Goal: Book appointment/travel/reservation

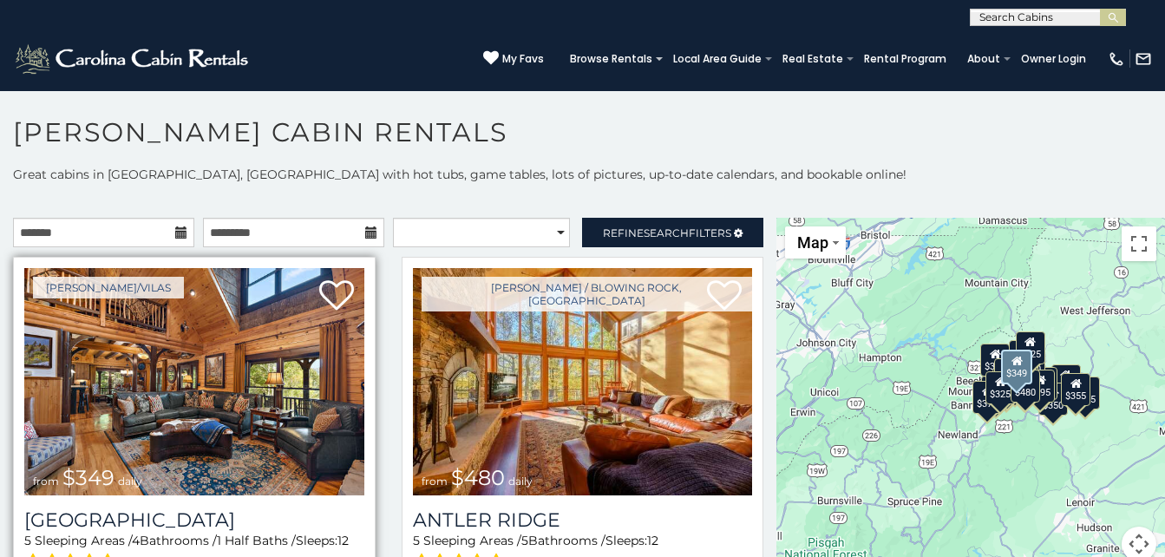
click at [202, 371] on img at bounding box center [194, 381] width 340 height 227
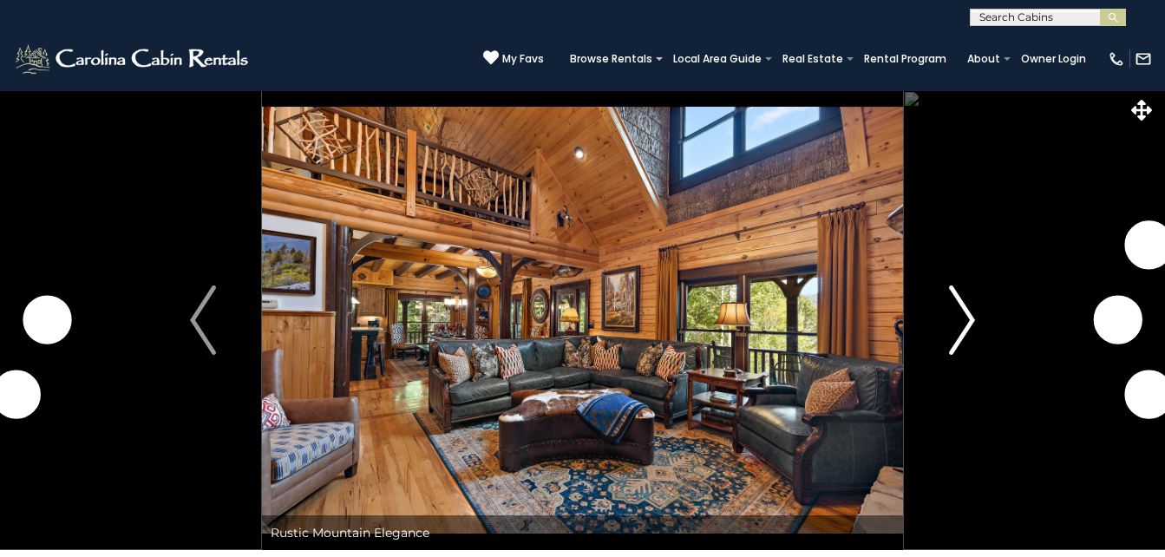
click at [959, 324] on img "Next" at bounding box center [962, 319] width 26 height 69
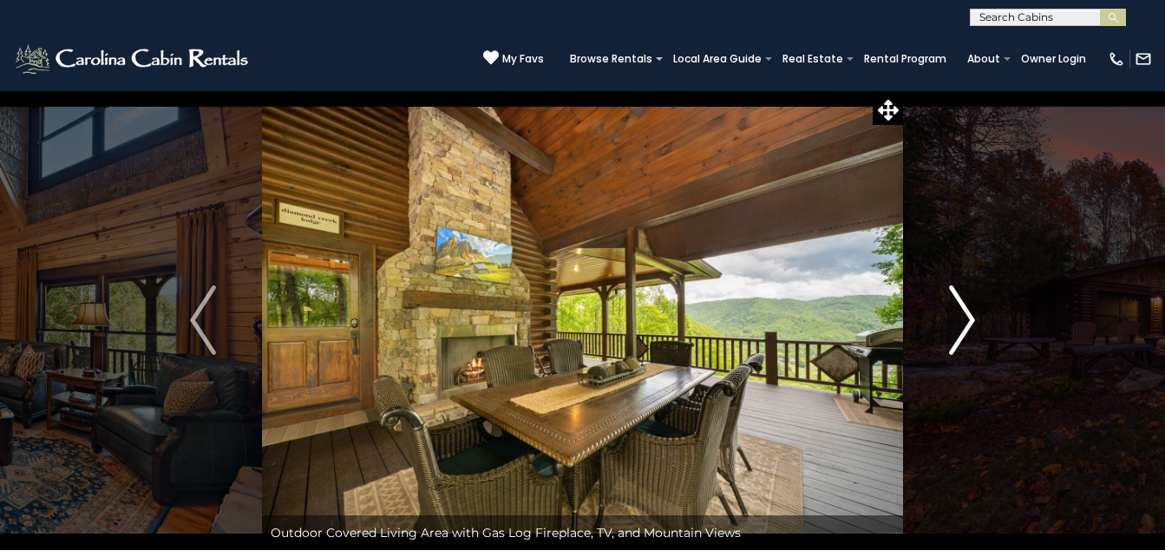
click at [959, 324] on img "Next" at bounding box center [962, 319] width 26 height 69
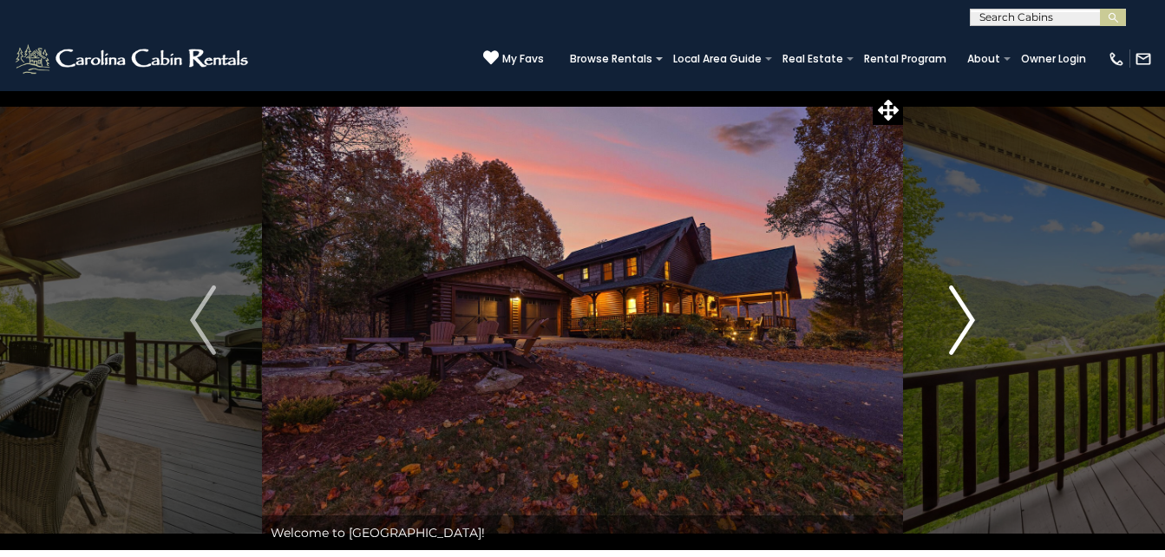
click at [959, 324] on img "Next" at bounding box center [962, 319] width 26 height 69
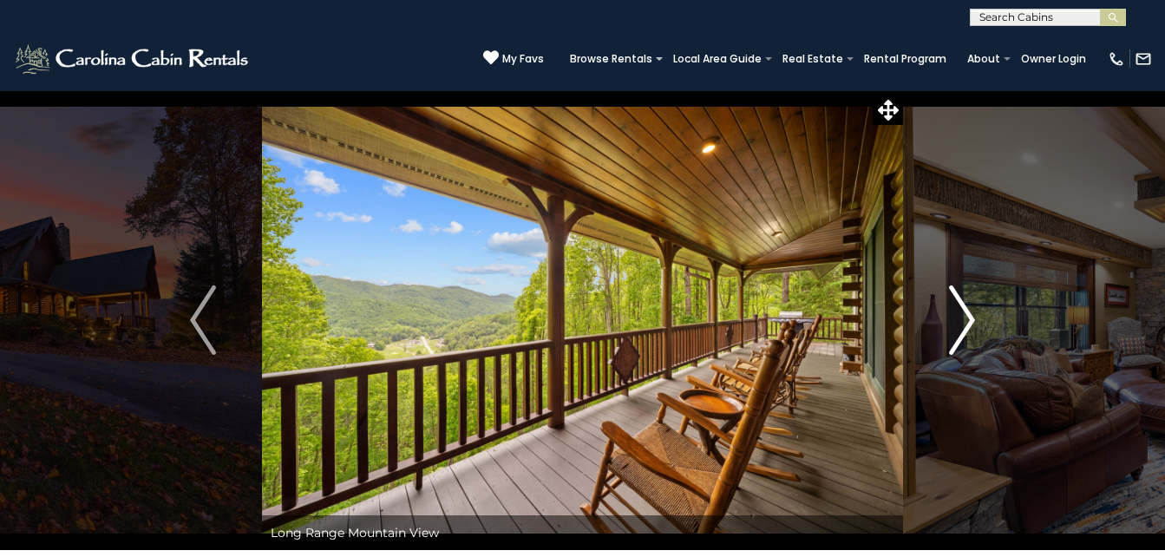
click at [959, 324] on img "Next" at bounding box center [962, 319] width 26 height 69
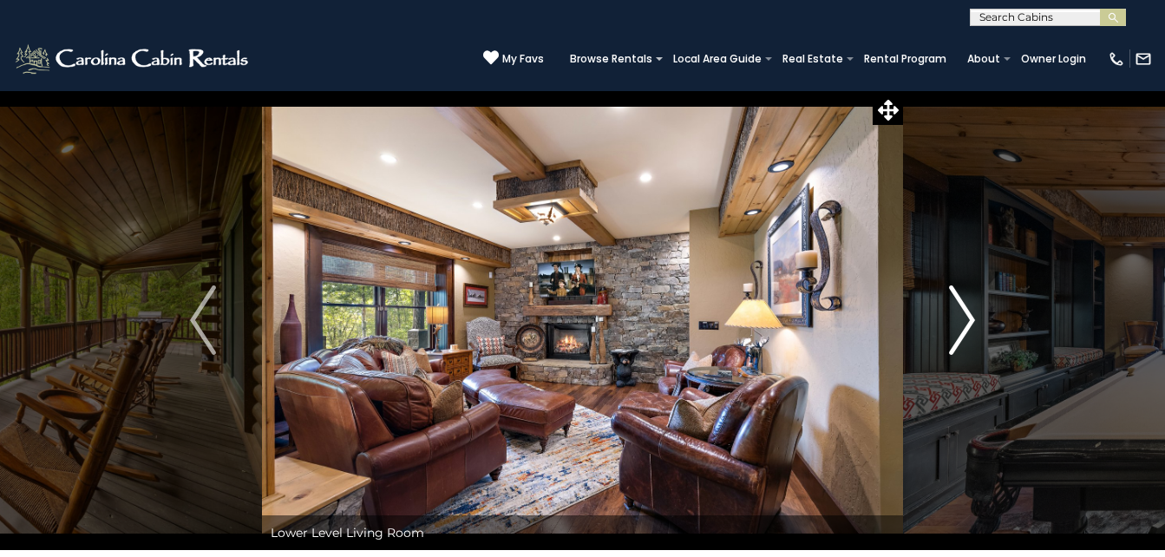
click at [959, 324] on img "Next" at bounding box center [962, 319] width 26 height 69
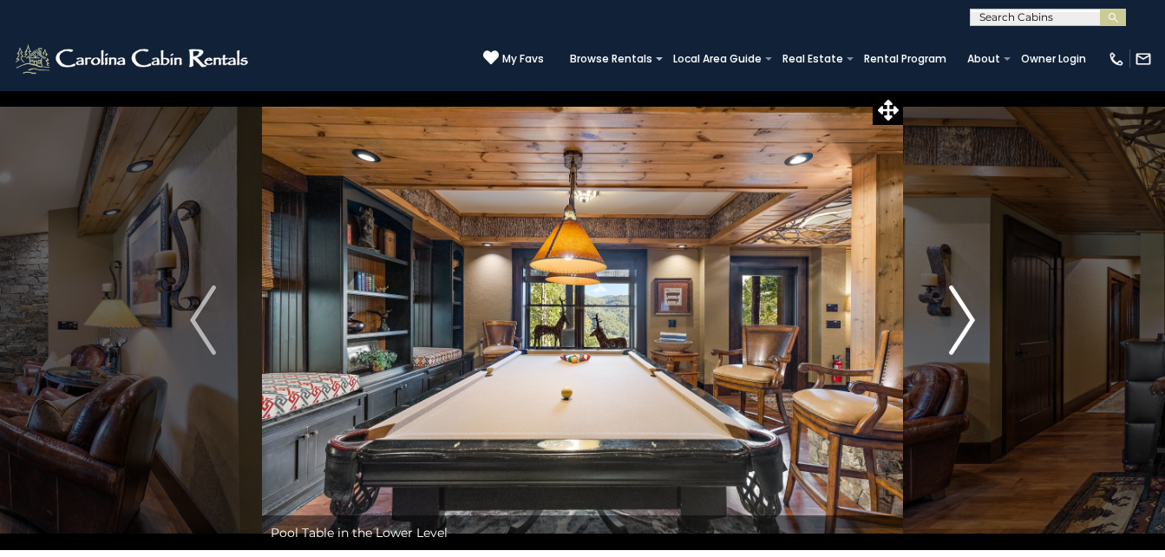
click at [959, 324] on img "Next" at bounding box center [962, 319] width 26 height 69
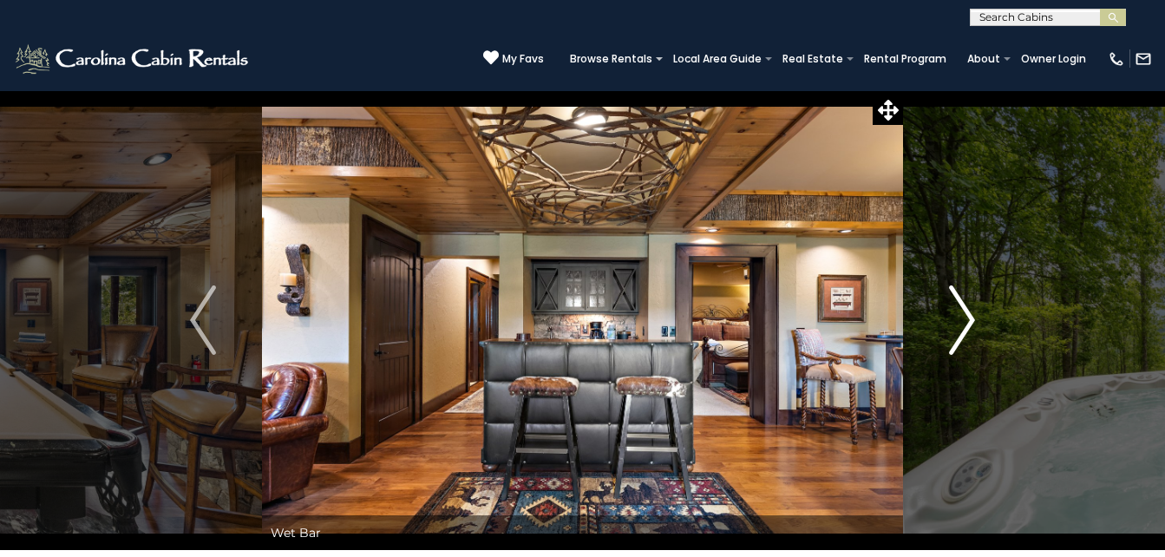
click at [959, 324] on img "Next" at bounding box center [962, 319] width 26 height 69
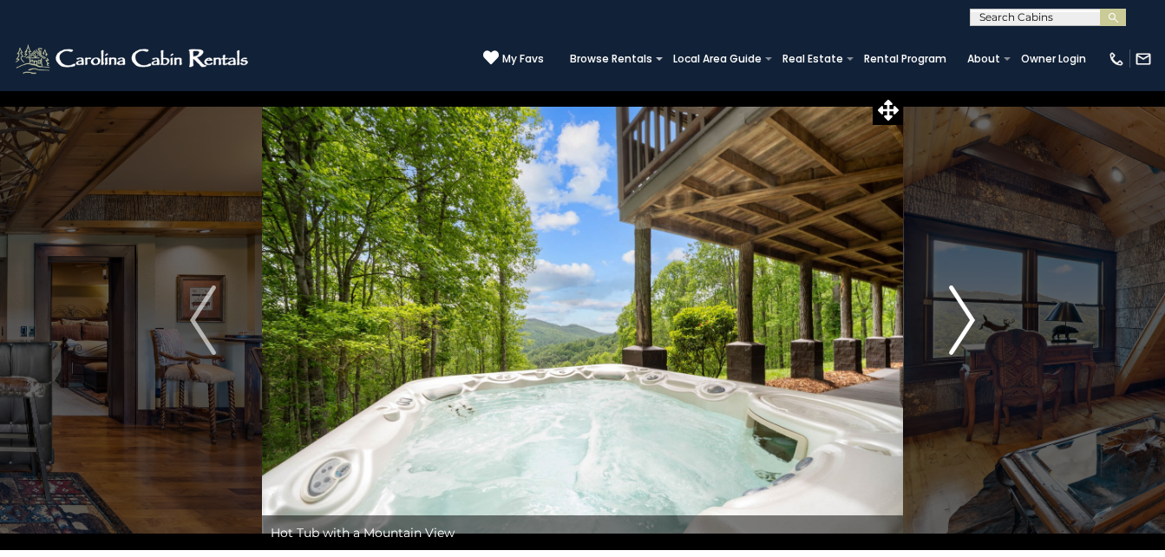
click at [959, 322] on img "Next" at bounding box center [962, 319] width 26 height 69
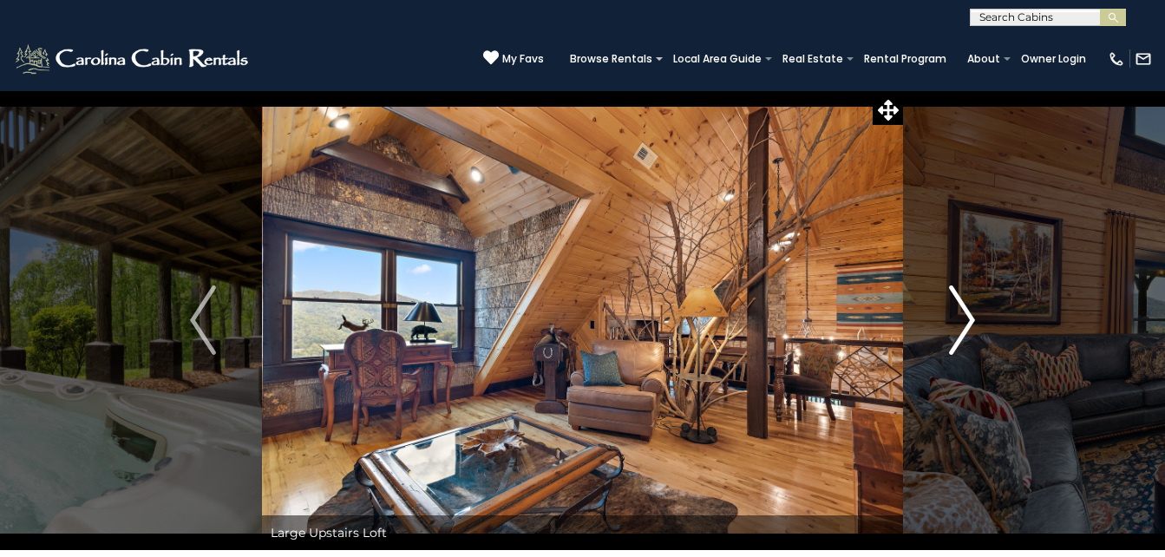
click at [959, 322] on img "Next" at bounding box center [962, 319] width 26 height 69
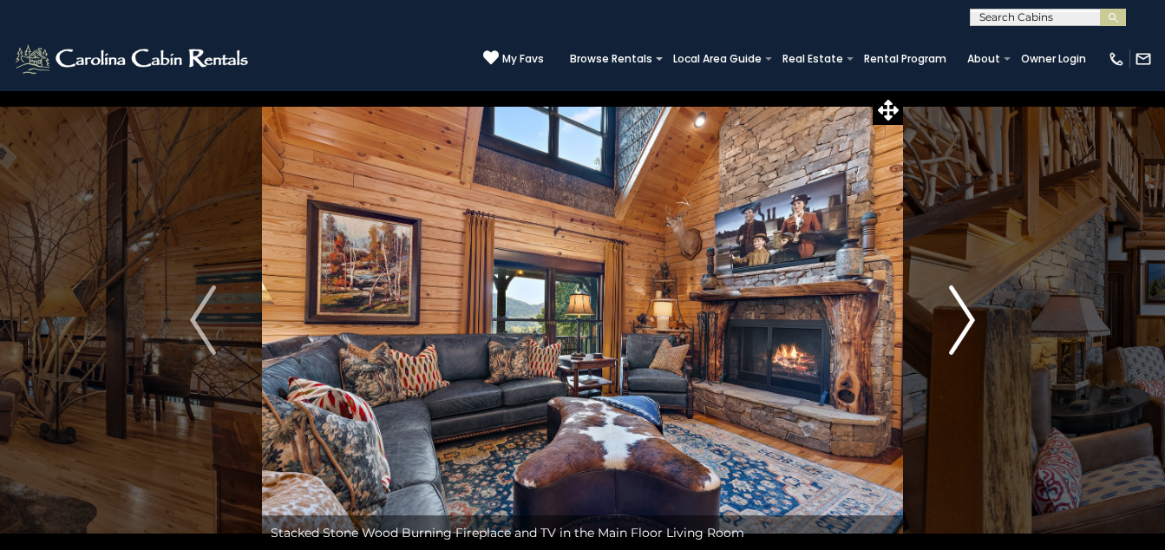
click at [951, 318] on img "Next" at bounding box center [962, 319] width 26 height 69
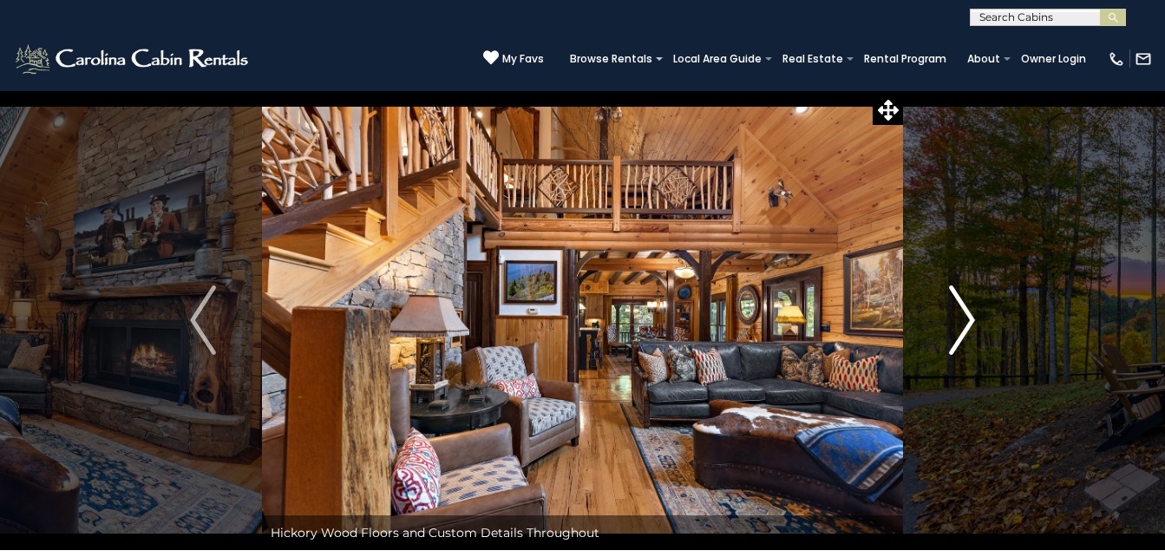
click at [950, 327] on img "Next" at bounding box center [962, 319] width 26 height 69
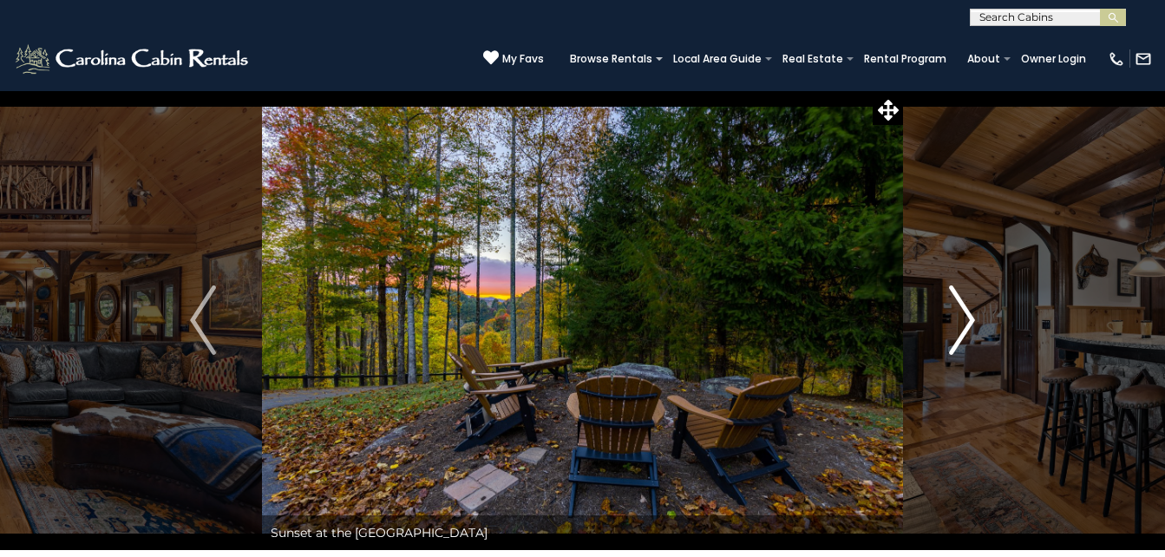
click at [950, 327] on img "Next" at bounding box center [962, 319] width 26 height 69
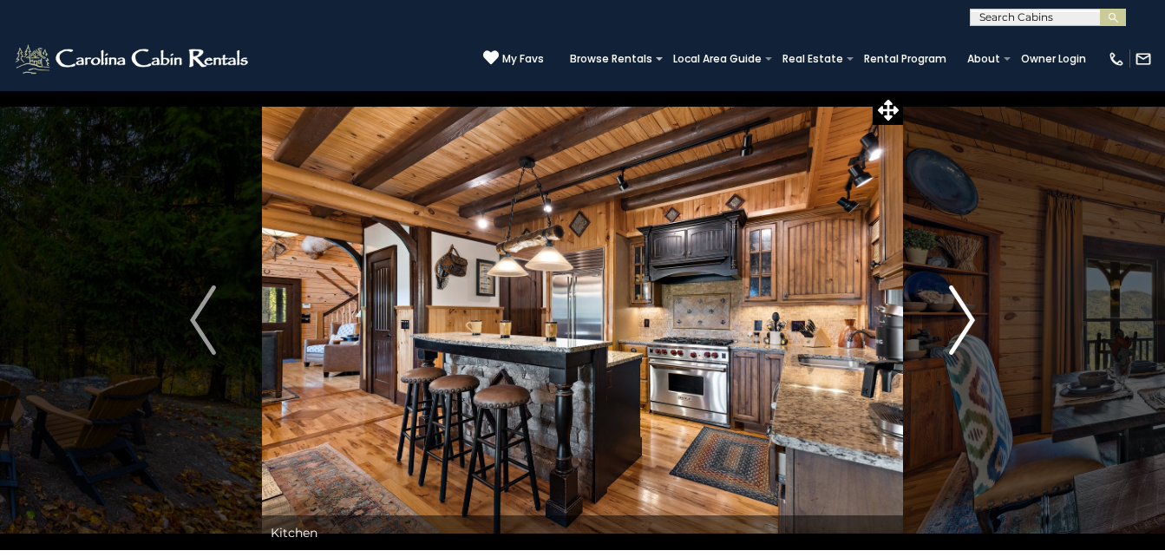
click at [950, 327] on img "Next" at bounding box center [962, 319] width 26 height 69
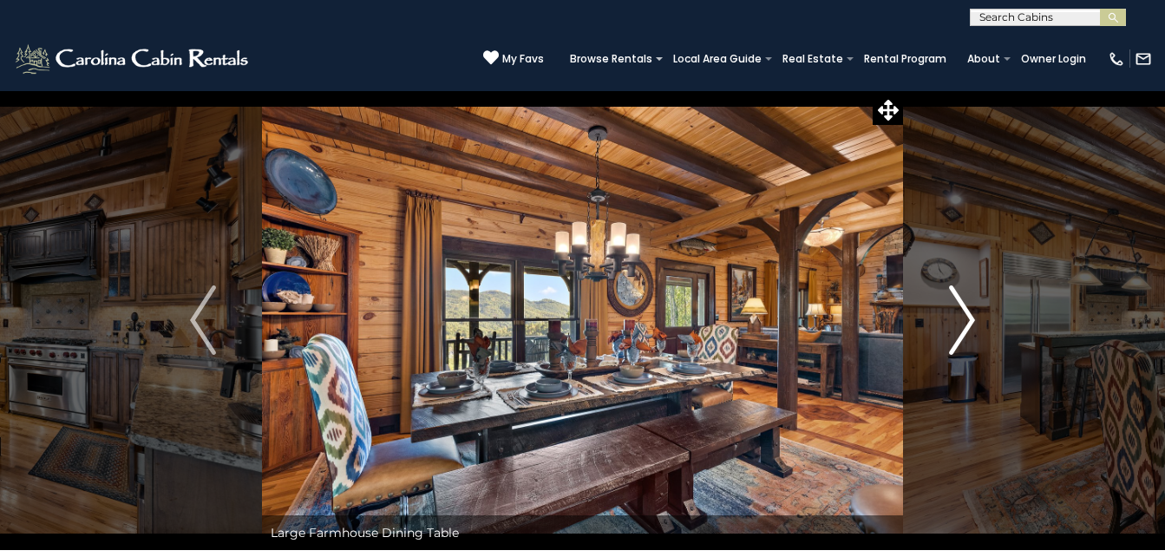
click at [950, 327] on img "Next" at bounding box center [962, 319] width 26 height 69
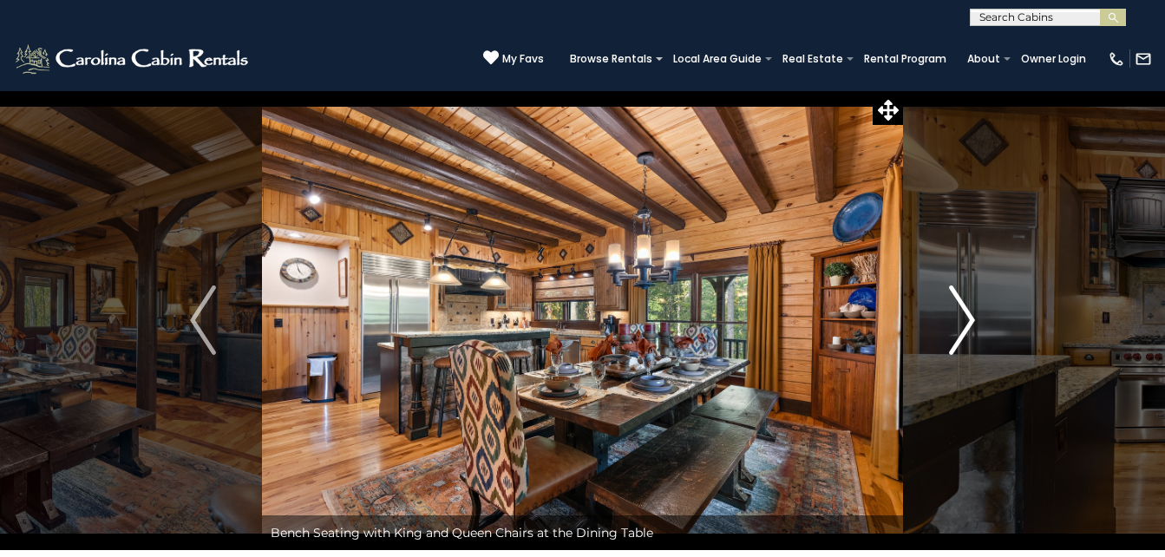
click at [950, 327] on img "Next" at bounding box center [962, 319] width 26 height 69
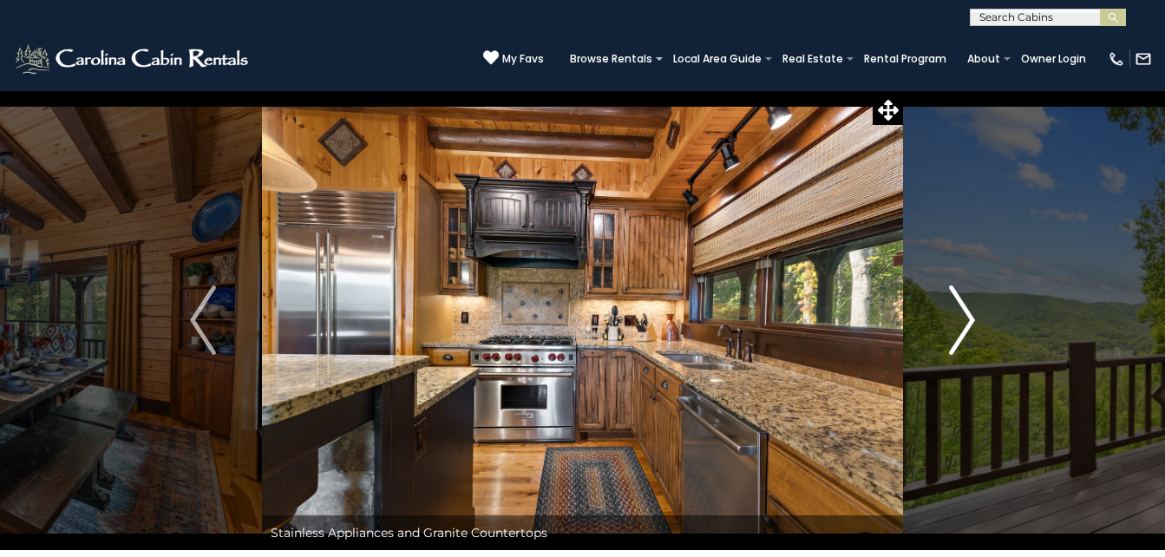
click at [950, 327] on img "Next" at bounding box center [962, 319] width 26 height 69
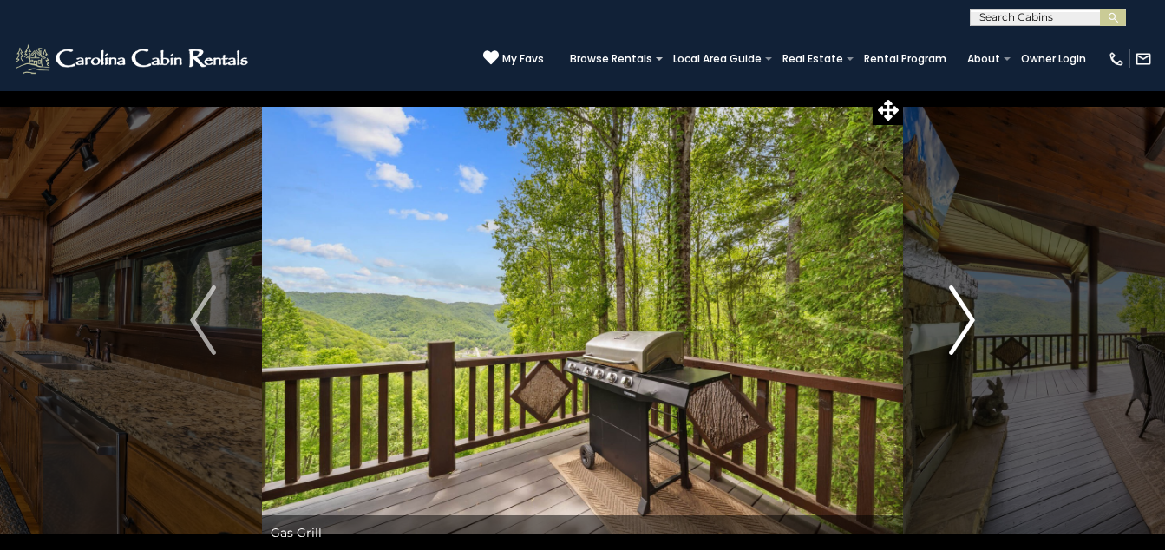
click at [950, 327] on img "Next" at bounding box center [962, 319] width 26 height 69
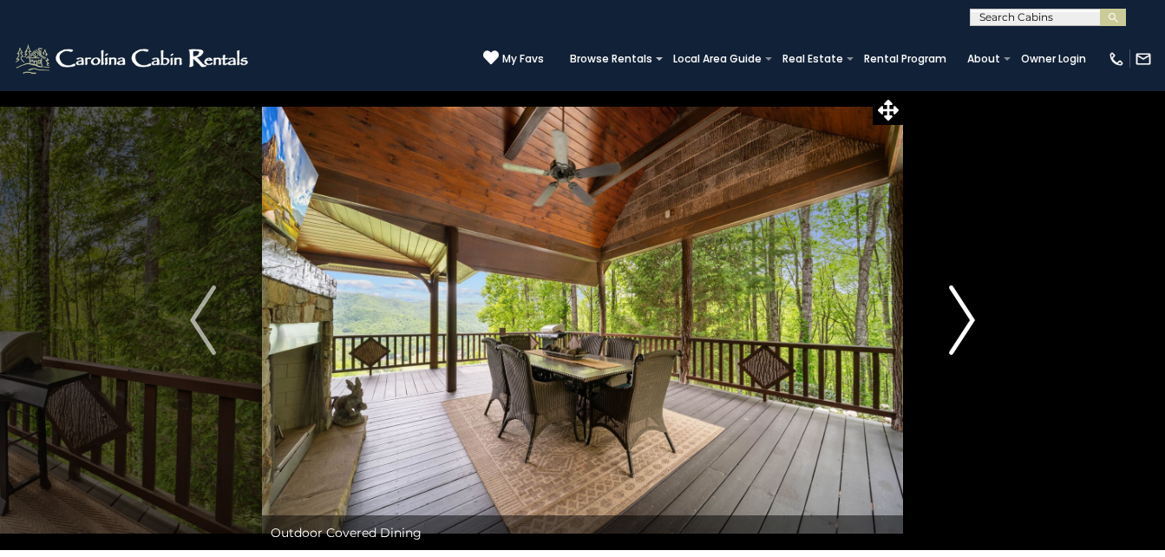
click at [950, 327] on img "Next" at bounding box center [962, 319] width 26 height 69
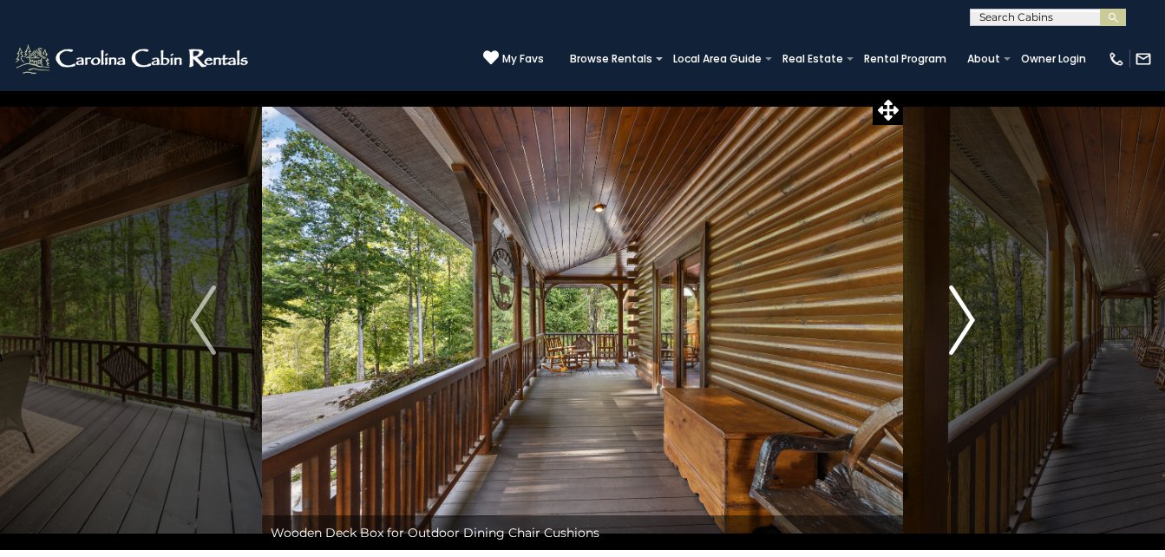
click at [950, 327] on img "Next" at bounding box center [962, 319] width 26 height 69
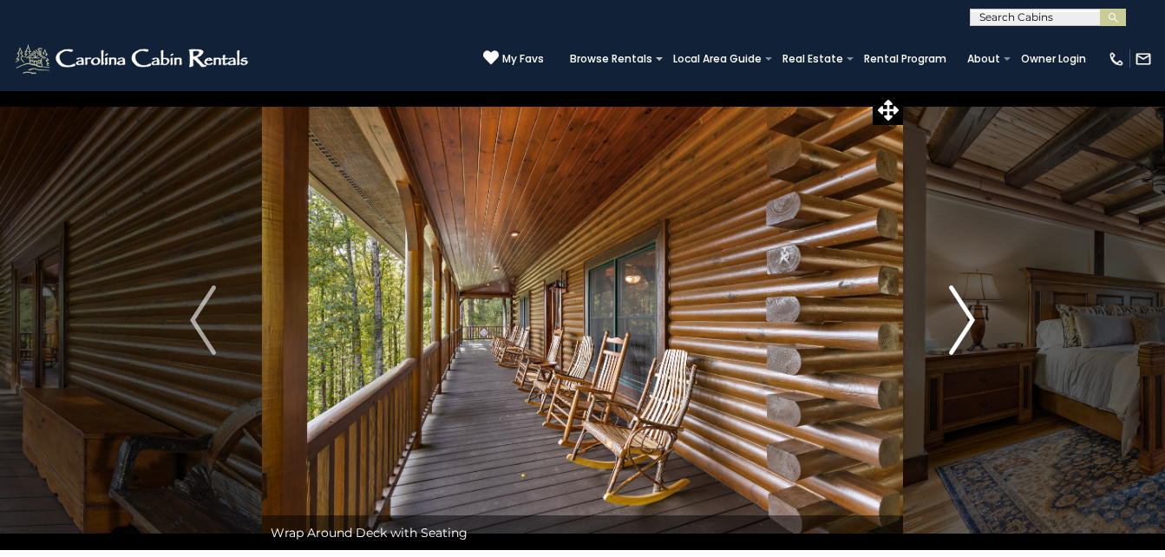
click at [965, 330] on img "Next" at bounding box center [962, 319] width 26 height 69
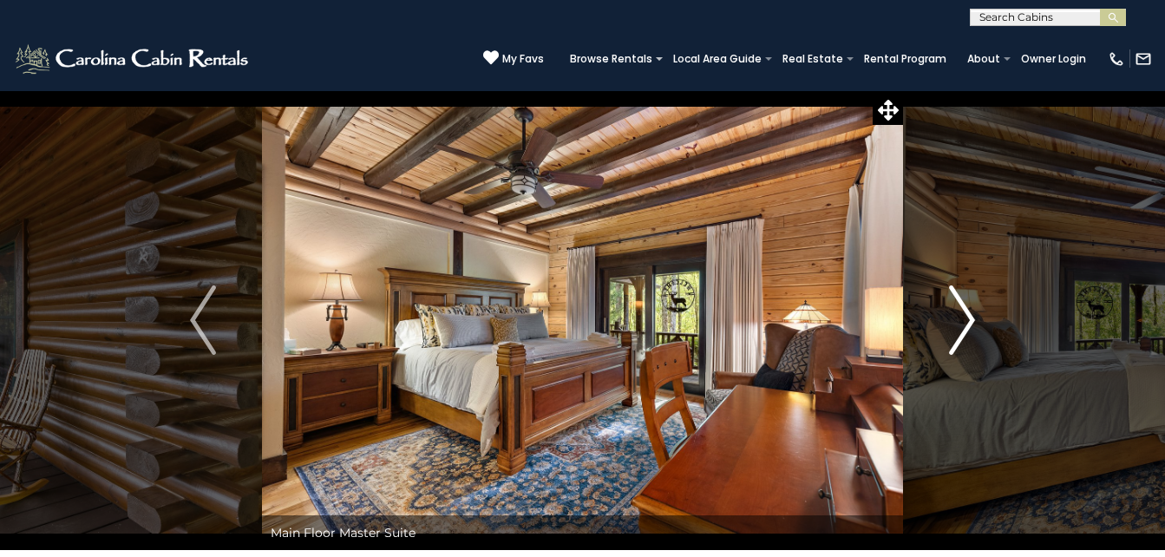
click at [965, 330] on img "Next" at bounding box center [962, 319] width 26 height 69
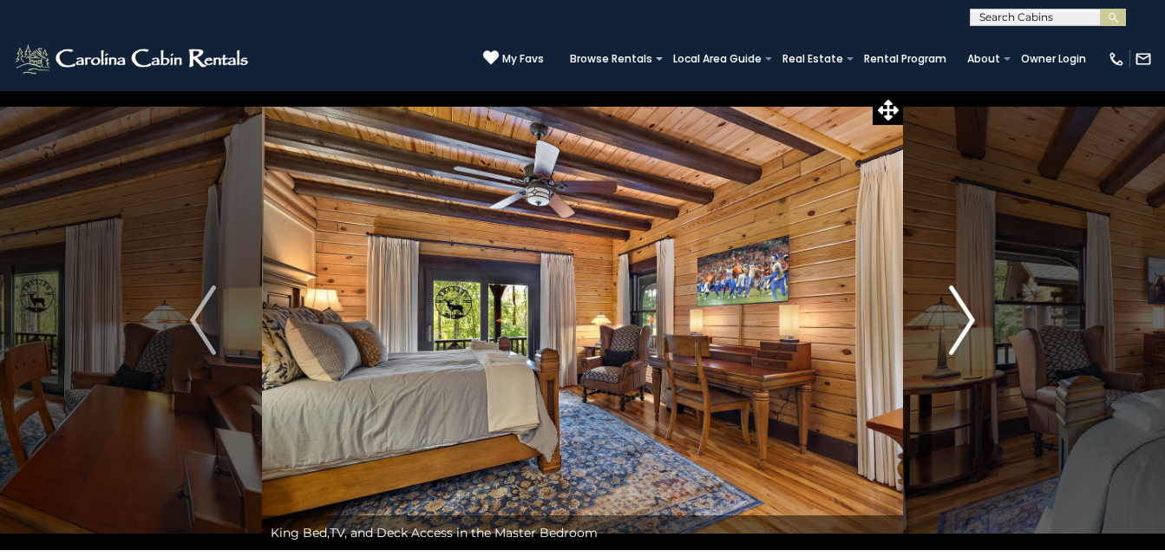
click at [965, 330] on img "Next" at bounding box center [962, 319] width 26 height 69
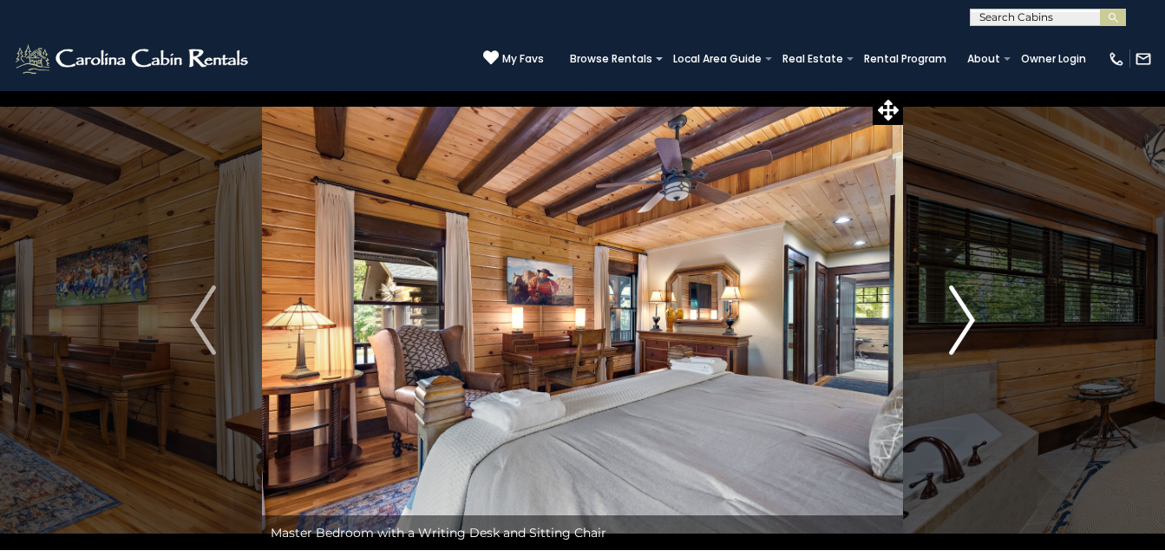
click at [965, 330] on img "Next" at bounding box center [962, 319] width 26 height 69
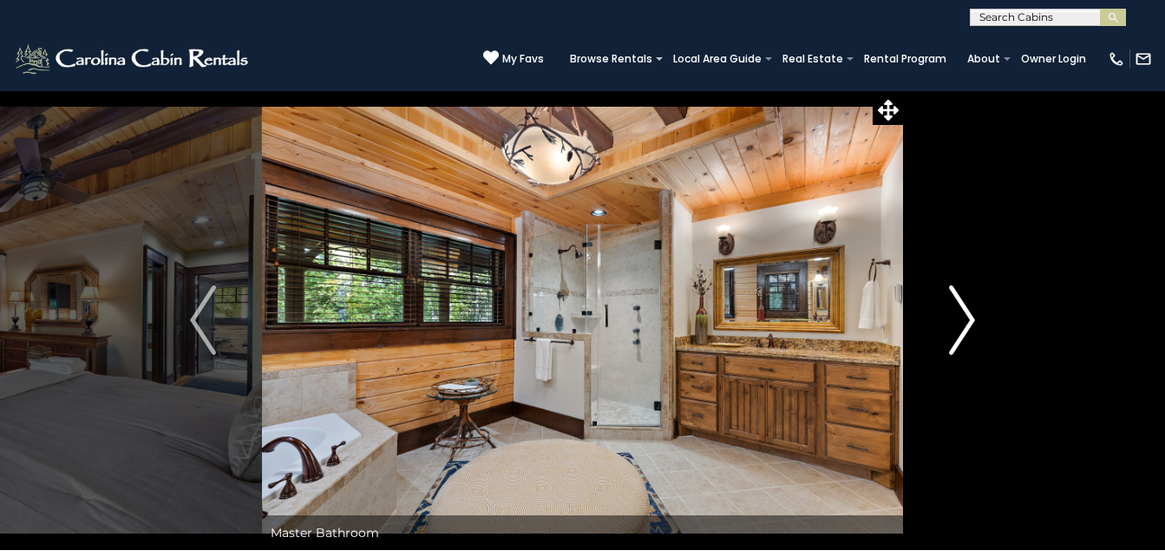
click at [965, 330] on img "Next" at bounding box center [962, 319] width 26 height 69
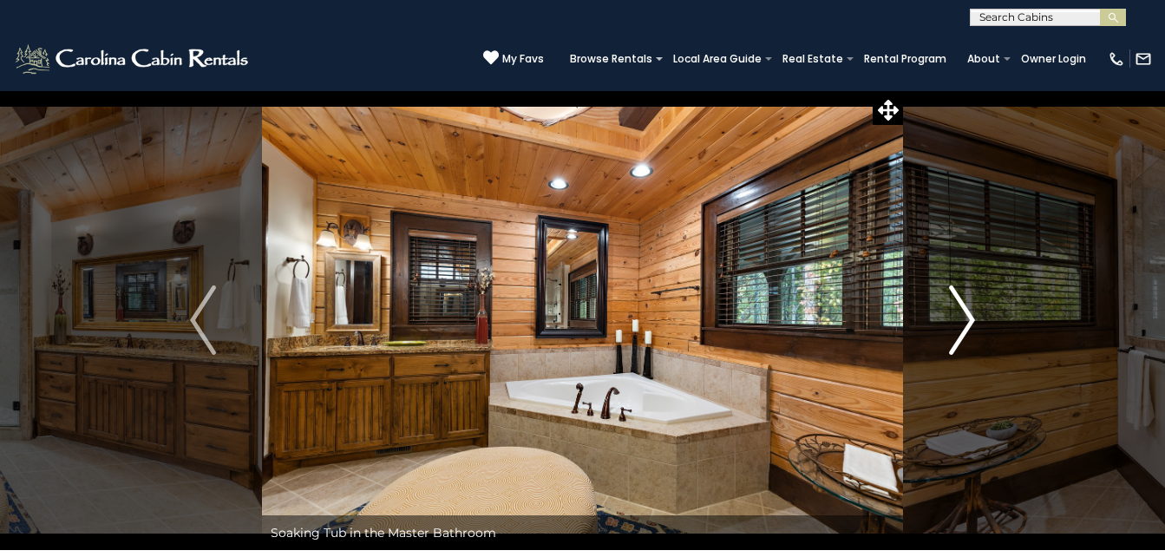
click at [965, 330] on img "Next" at bounding box center [962, 319] width 26 height 69
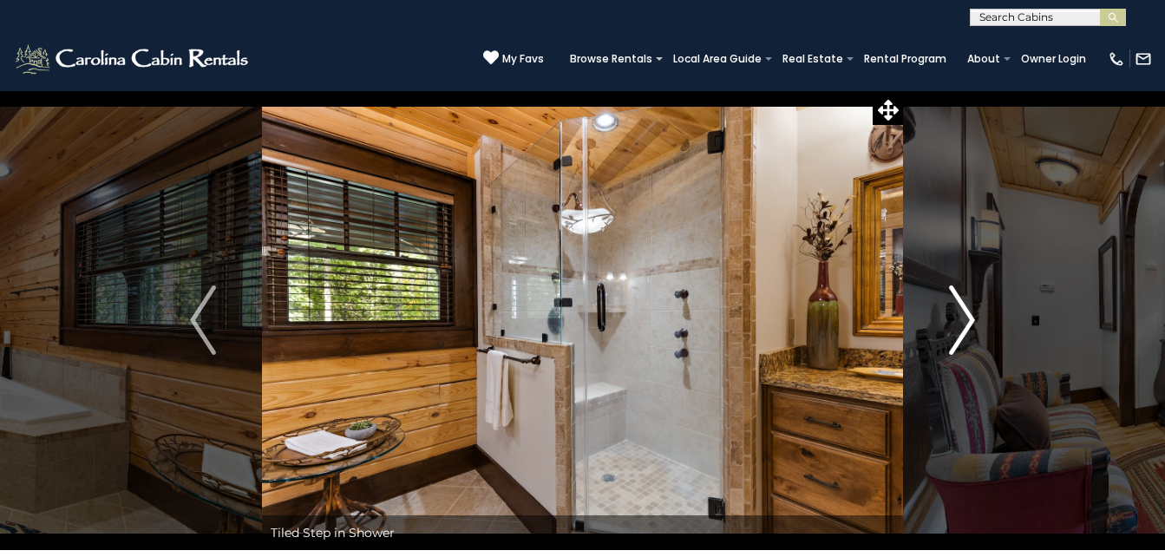
click at [965, 330] on img "Next" at bounding box center [962, 319] width 26 height 69
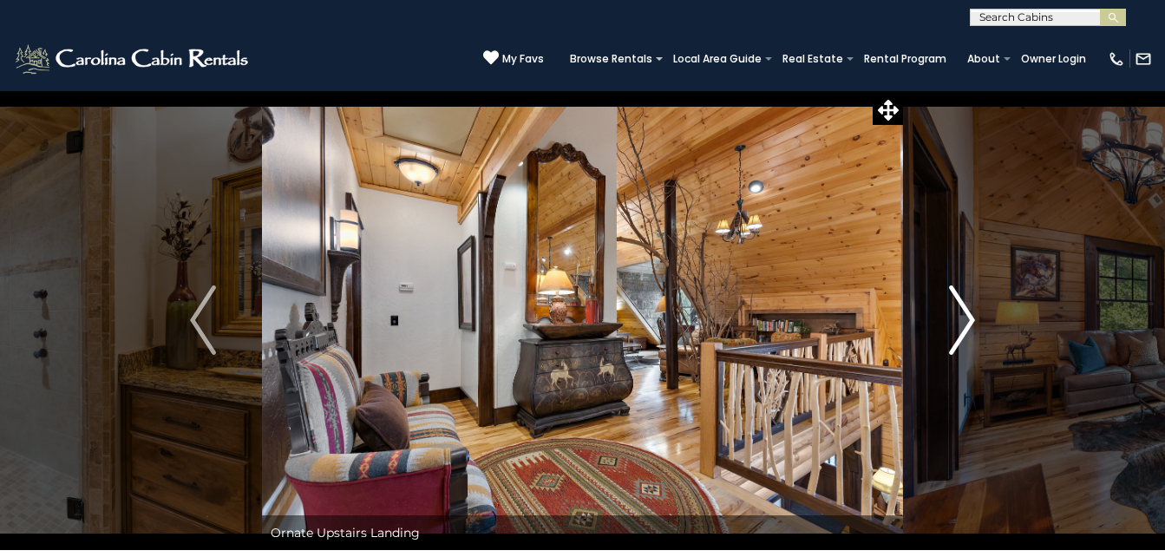
click at [965, 330] on img "Next" at bounding box center [962, 319] width 26 height 69
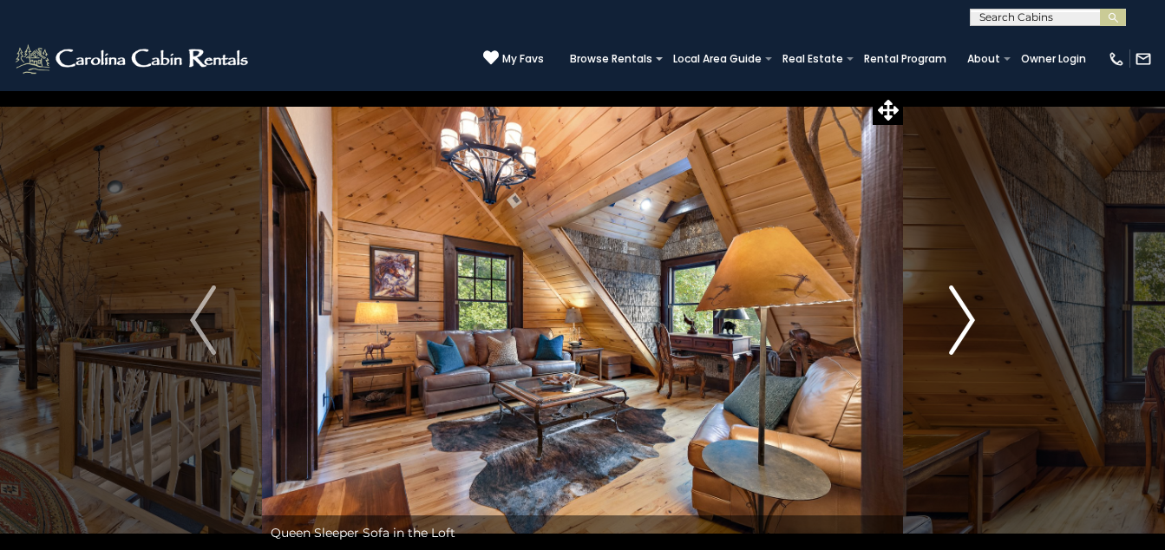
click at [965, 330] on img "Next" at bounding box center [962, 319] width 26 height 69
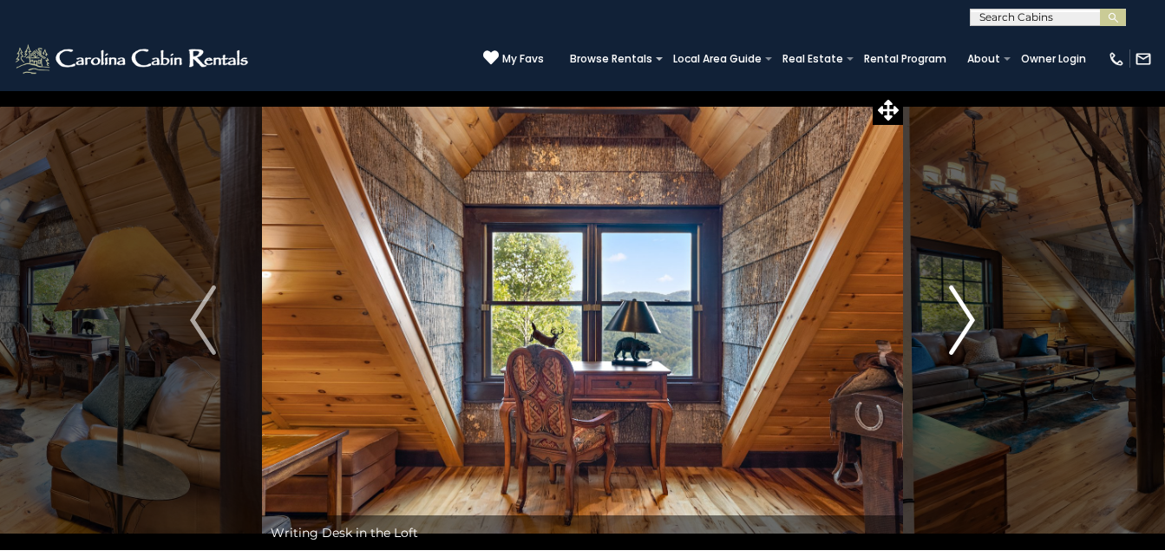
click at [965, 330] on img "Next" at bounding box center [962, 319] width 26 height 69
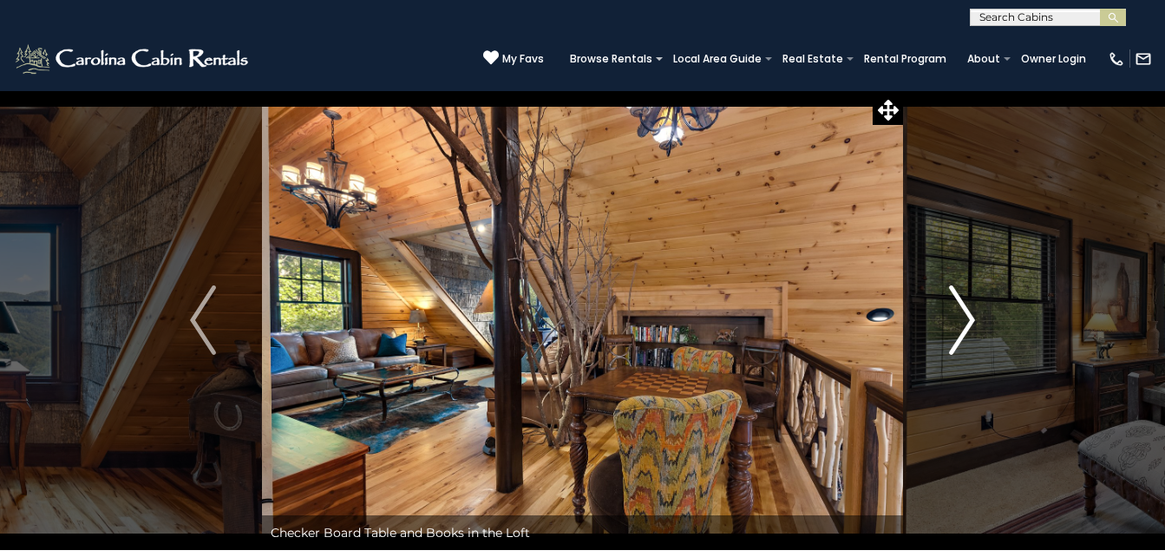
click at [965, 330] on img "Next" at bounding box center [962, 319] width 26 height 69
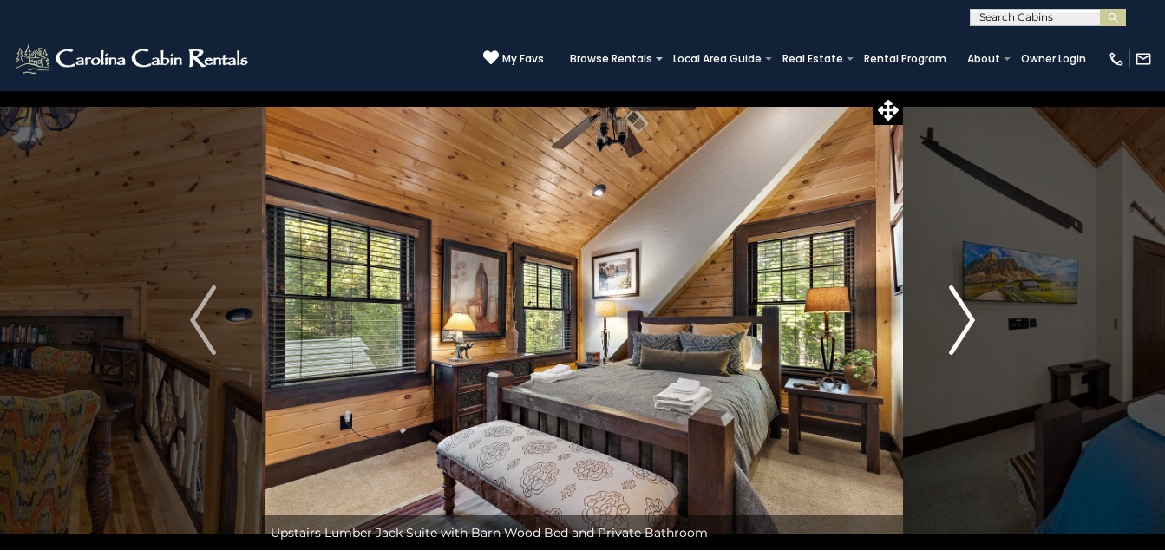
click at [965, 330] on img "Next" at bounding box center [962, 319] width 26 height 69
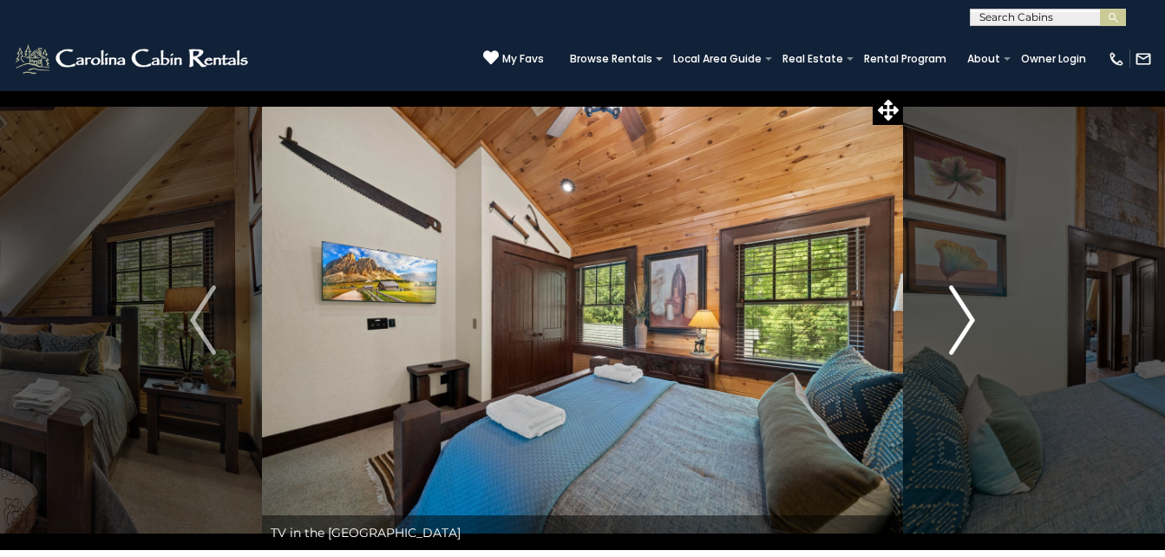
click at [965, 330] on img "Next" at bounding box center [962, 319] width 26 height 69
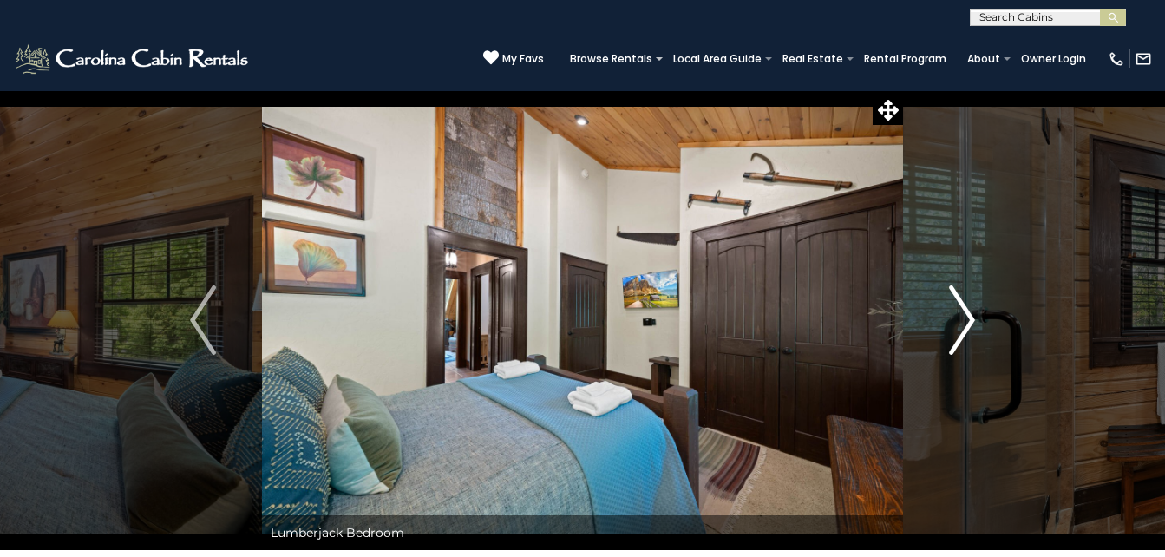
click at [965, 330] on img "Next" at bounding box center [962, 319] width 26 height 69
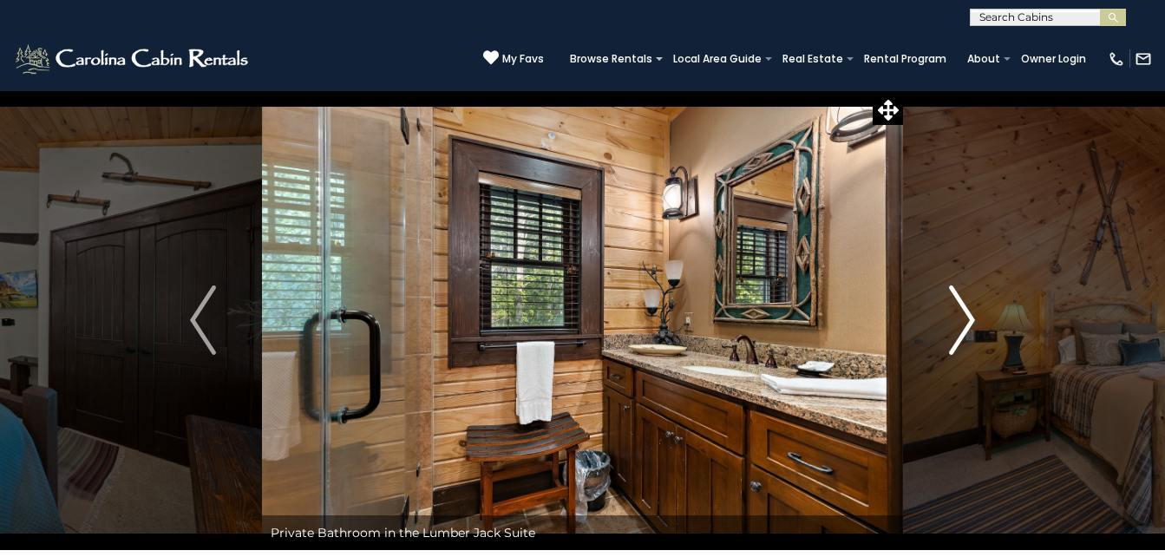
click at [965, 330] on img "Next" at bounding box center [962, 319] width 26 height 69
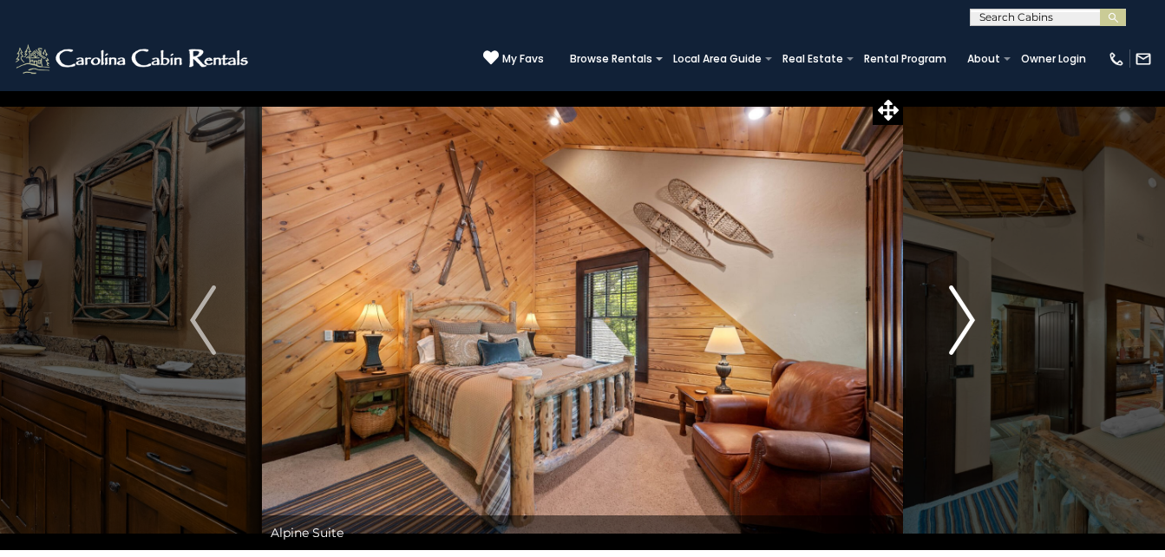
click at [965, 330] on img "Next" at bounding box center [962, 319] width 26 height 69
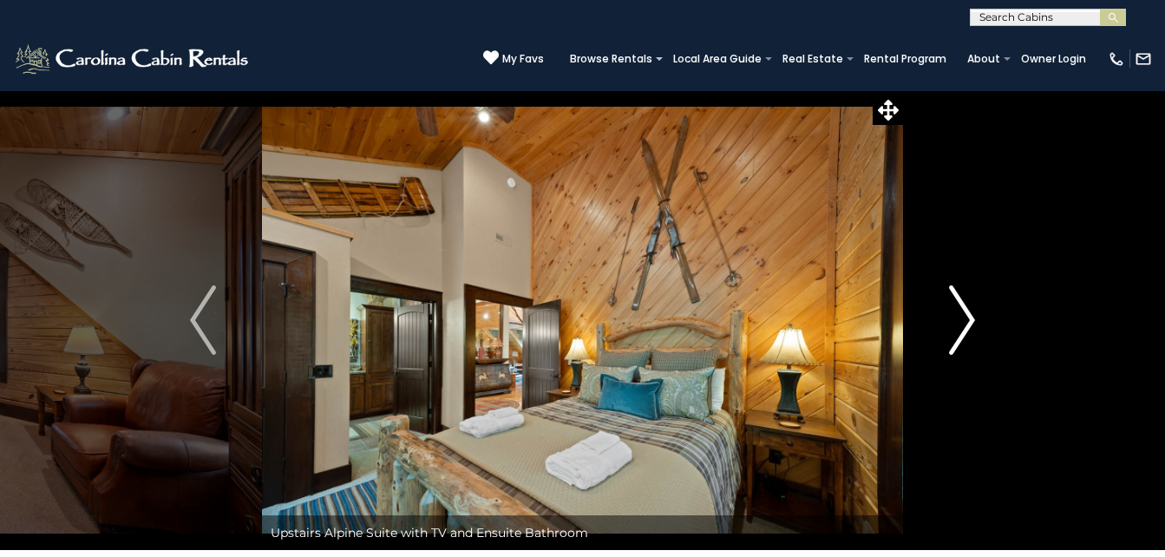
click at [965, 330] on img "Next" at bounding box center [962, 319] width 26 height 69
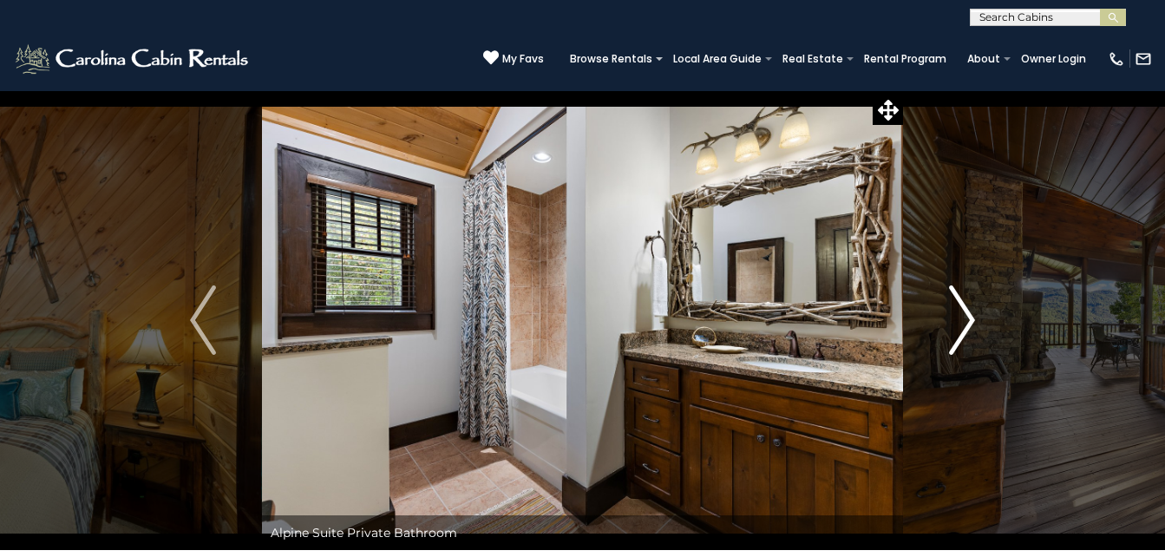
click at [965, 330] on img "Next" at bounding box center [962, 319] width 26 height 69
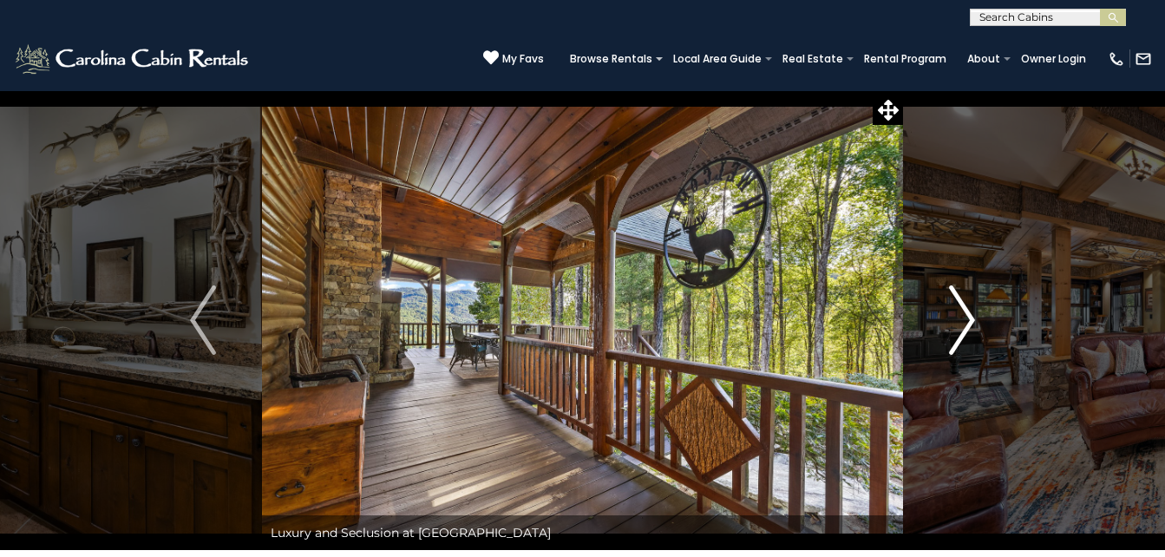
click at [965, 330] on img "Next" at bounding box center [962, 319] width 26 height 69
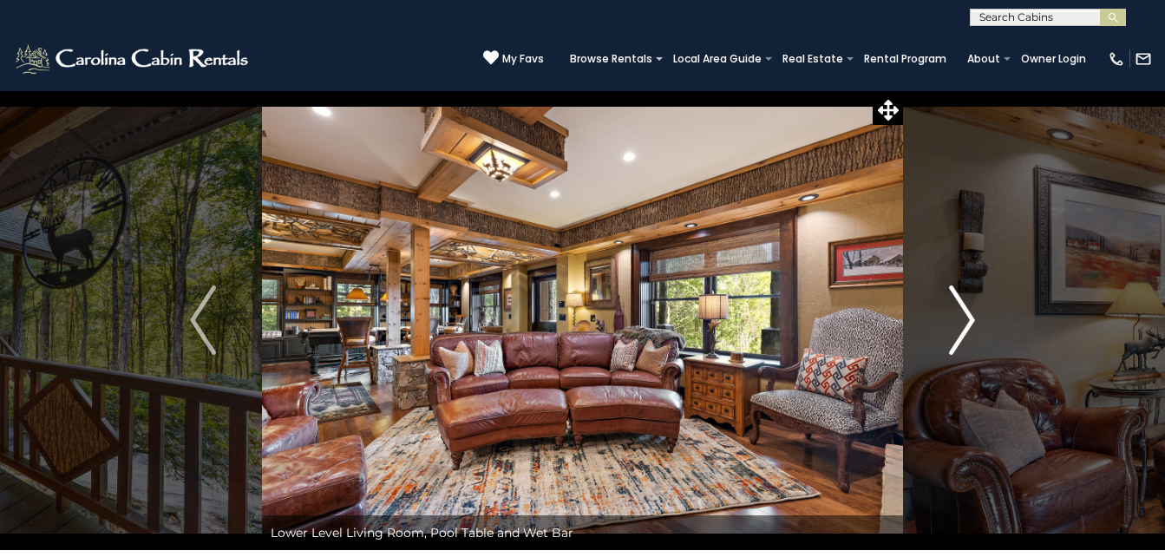
click at [965, 330] on img "Next" at bounding box center [962, 319] width 26 height 69
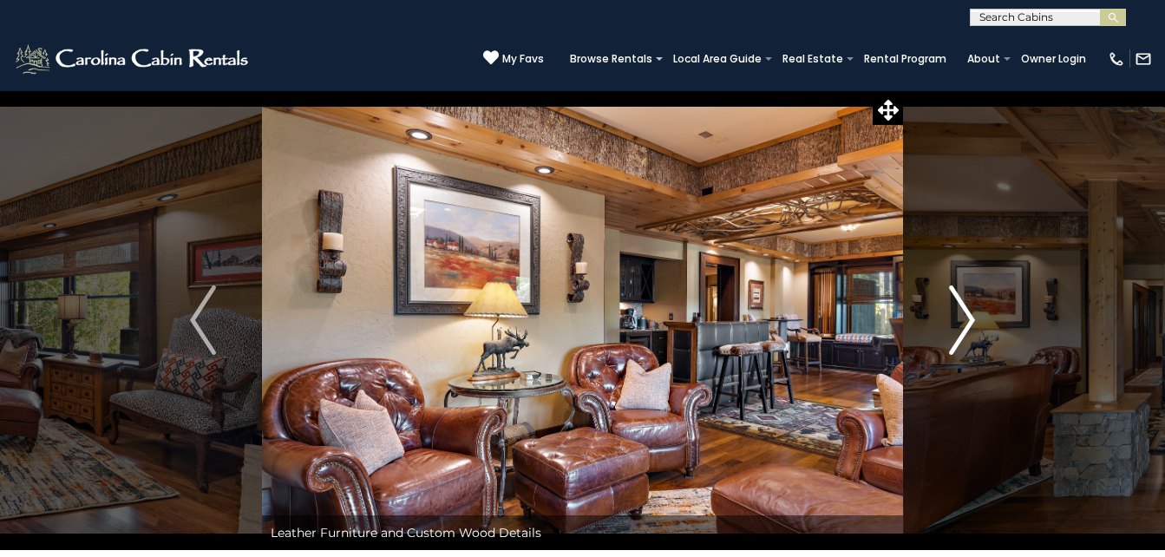
click at [965, 330] on img "Next" at bounding box center [962, 319] width 26 height 69
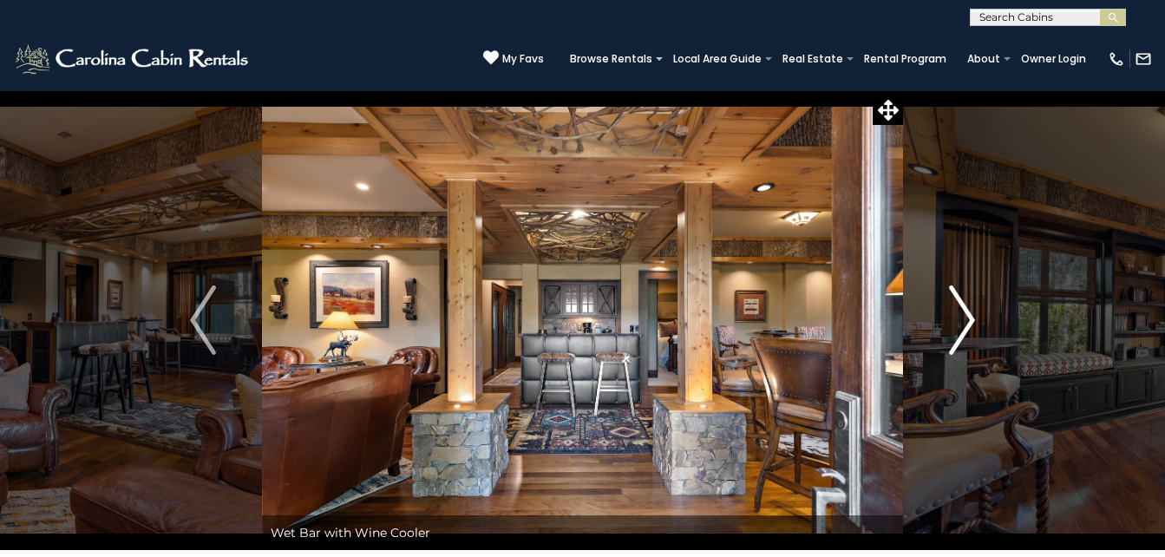
click at [965, 330] on img "Next" at bounding box center [962, 319] width 26 height 69
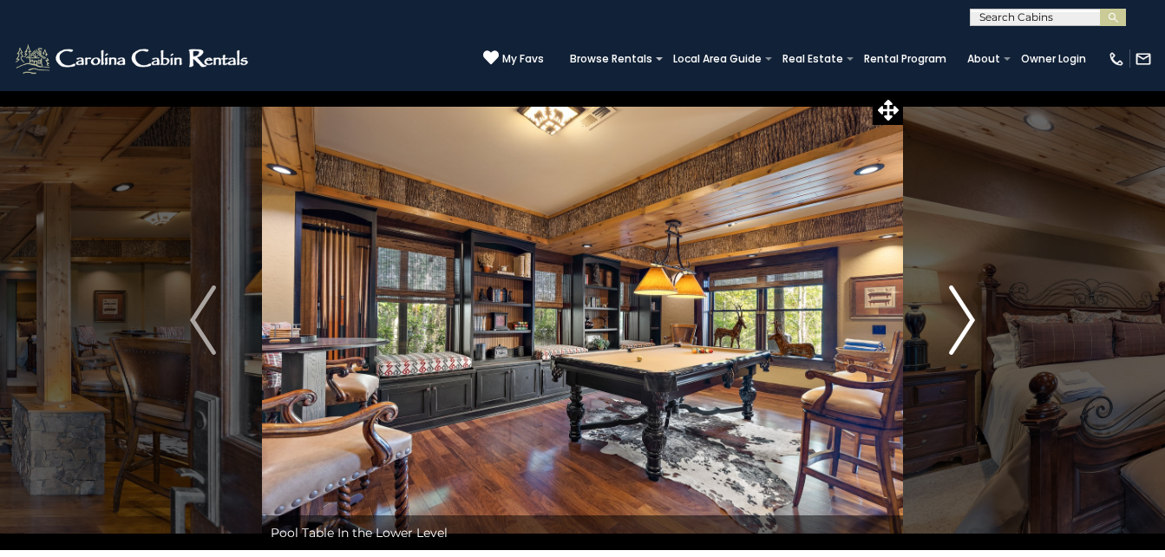
click at [965, 330] on img "Next" at bounding box center [962, 319] width 26 height 69
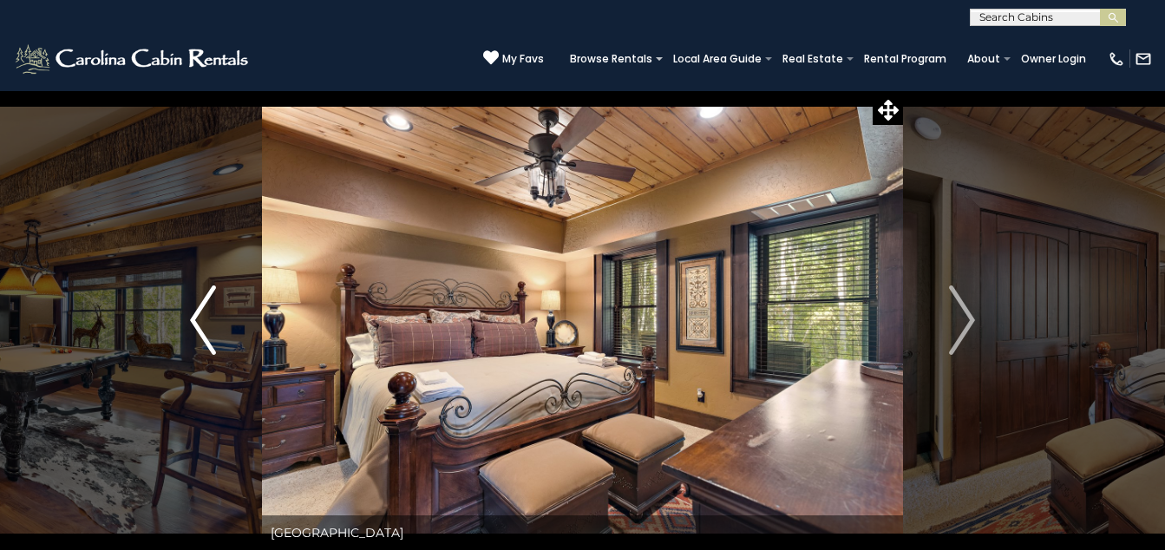
click at [181, 318] on button "Previous" at bounding box center [203, 320] width 118 height 460
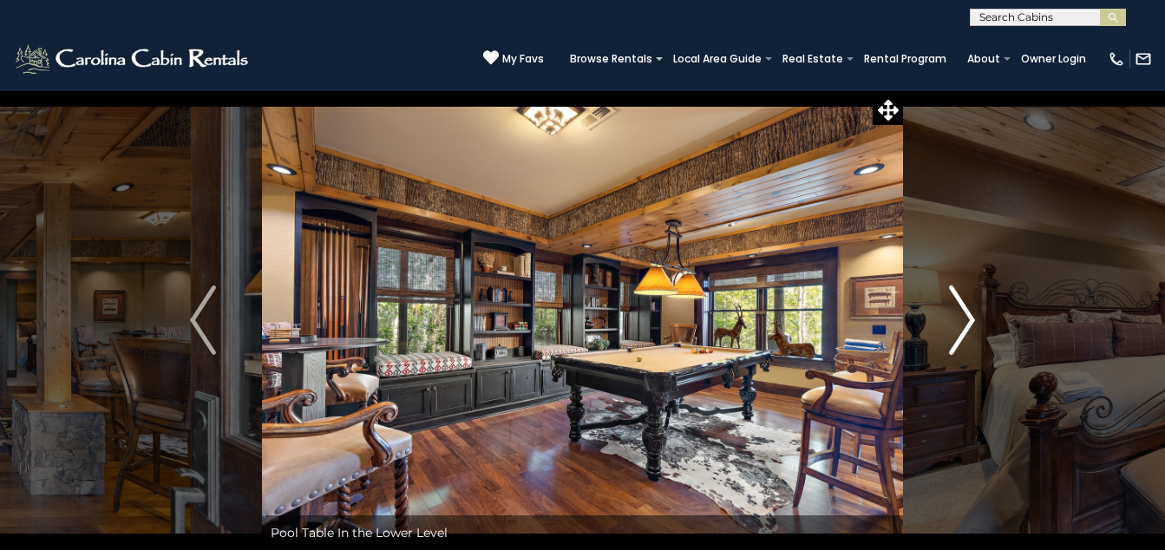
click at [957, 322] on img "Next" at bounding box center [962, 319] width 26 height 69
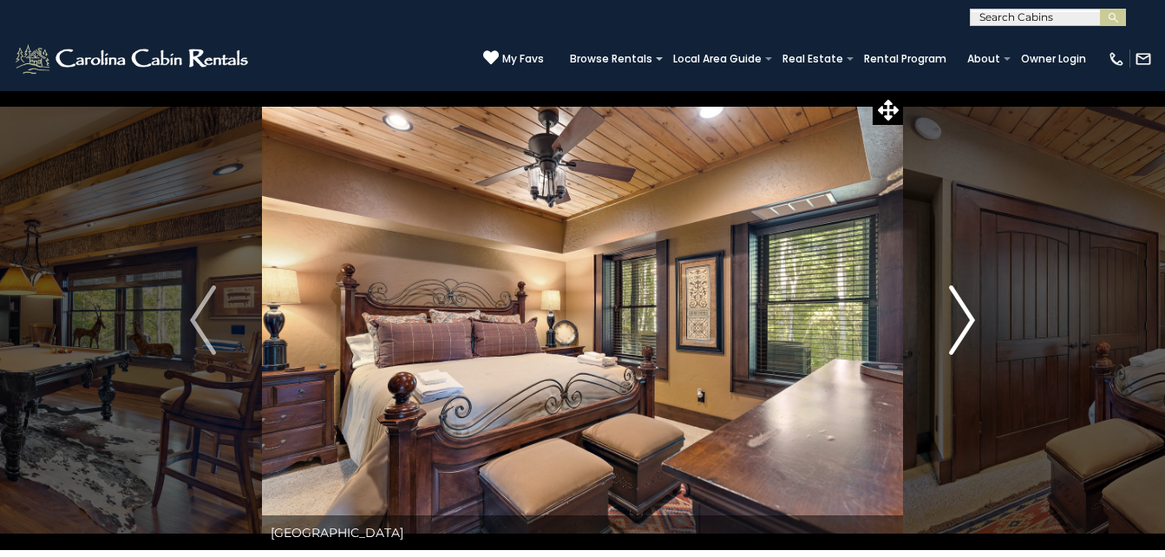
click at [957, 322] on img "Next" at bounding box center [962, 319] width 26 height 69
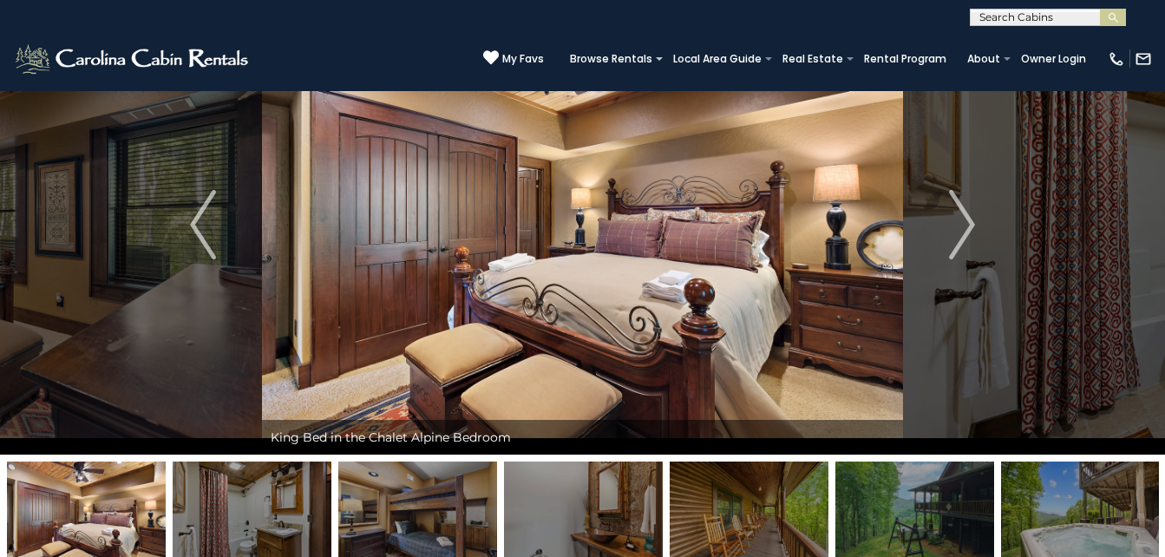
scroll to position [260, 0]
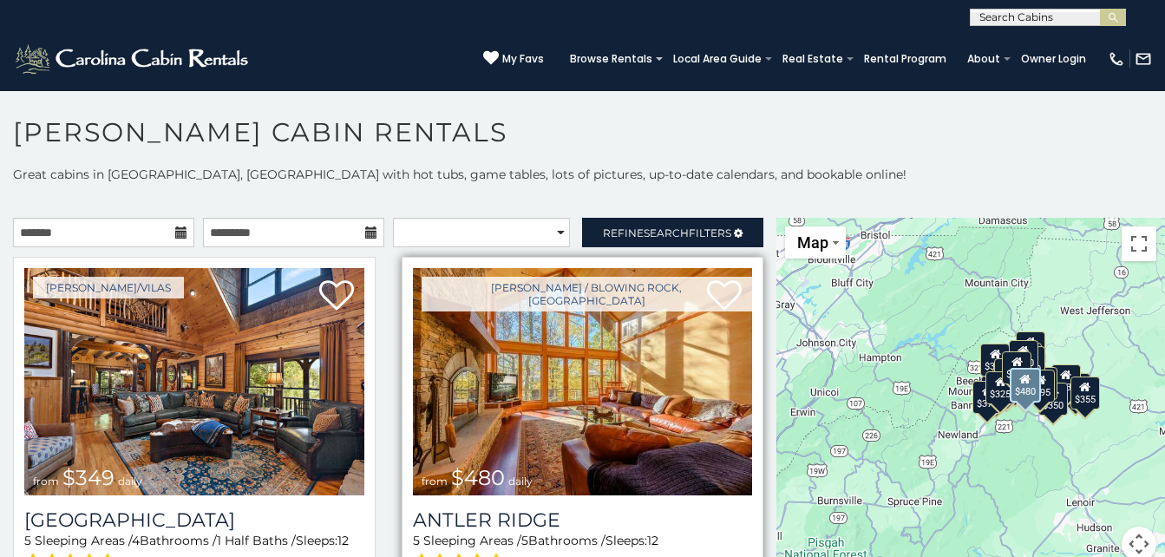
click at [550, 387] on img at bounding box center [583, 381] width 340 height 227
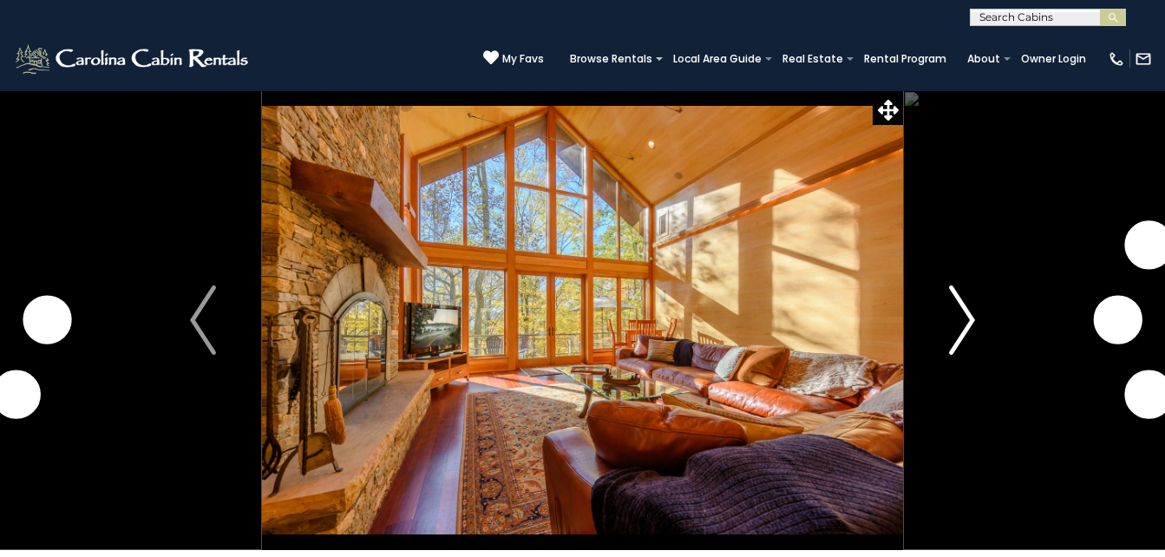
click at [959, 314] on img "Next" at bounding box center [962, 319] width 26 height 69
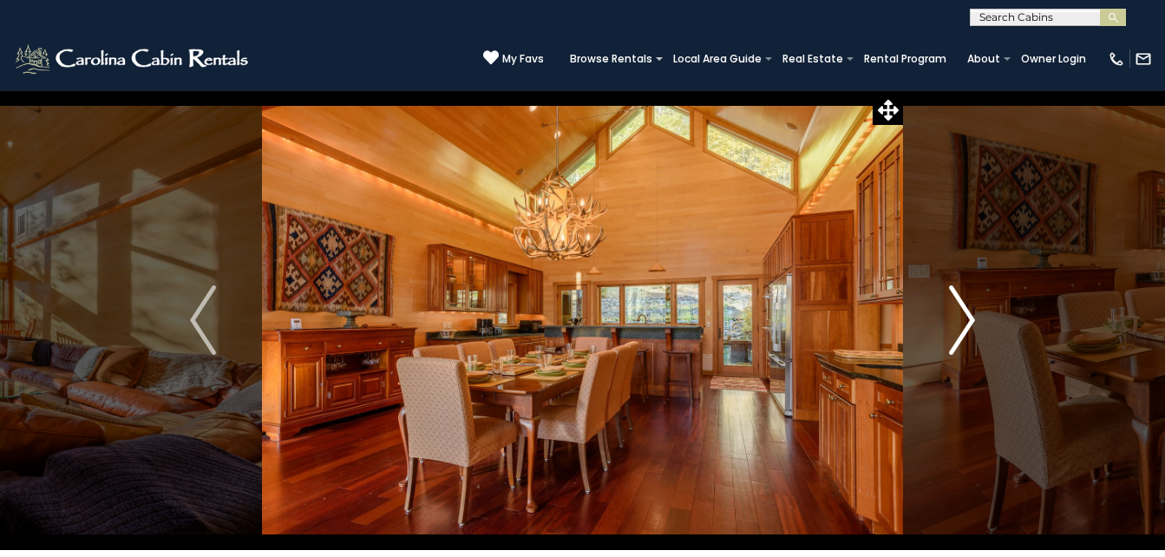
click at [959, 315] on img "Next" at bounding box center [962, 319] width 26 height 69
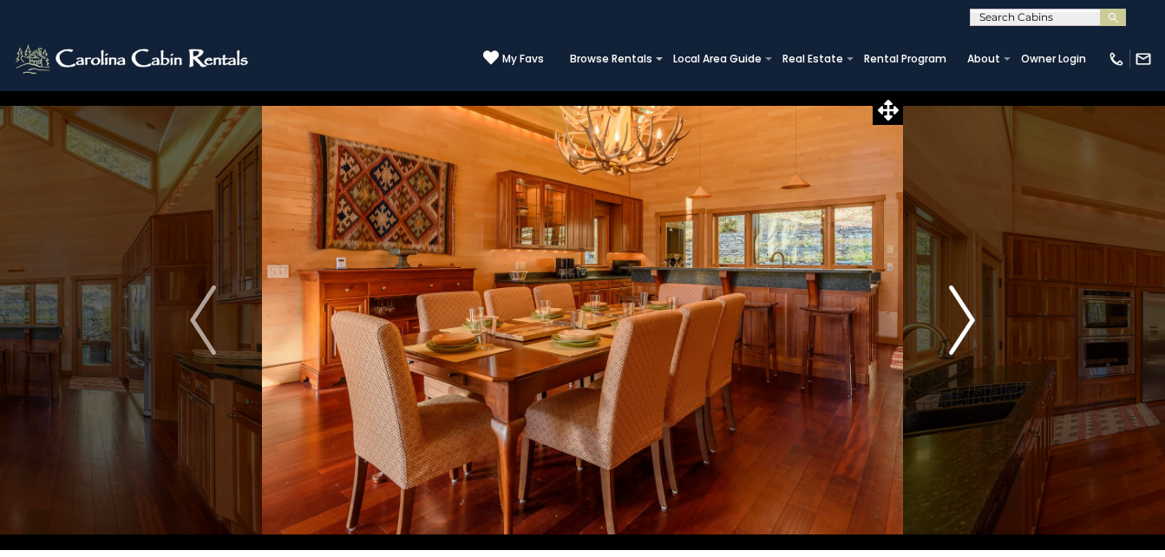
click at [956, 318] on img "Next" at bounding box center [962, 319] width 26 height 69
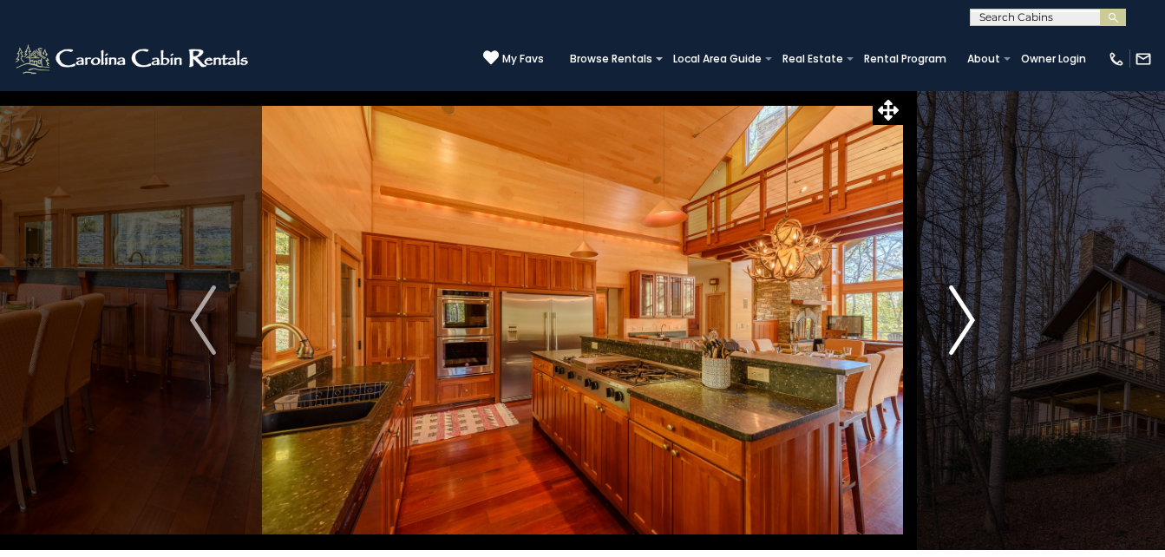
click at [956, 318] on img "Next" at bounding box center [962, 319] width 26 height 69
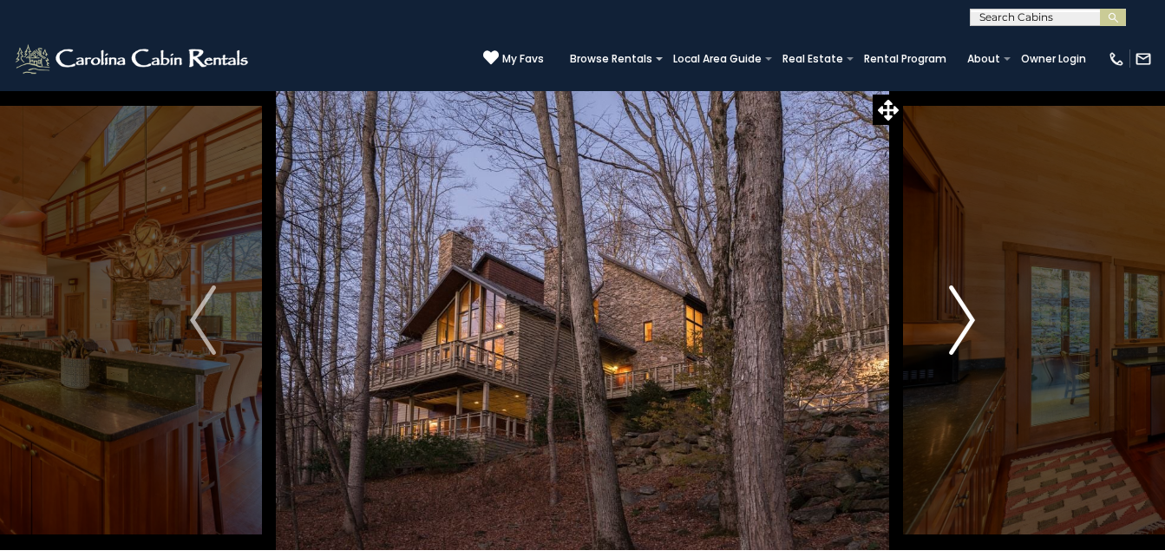
click at [956, 318] on img "Next" at bounding box center [962, 319] width 26 height 69
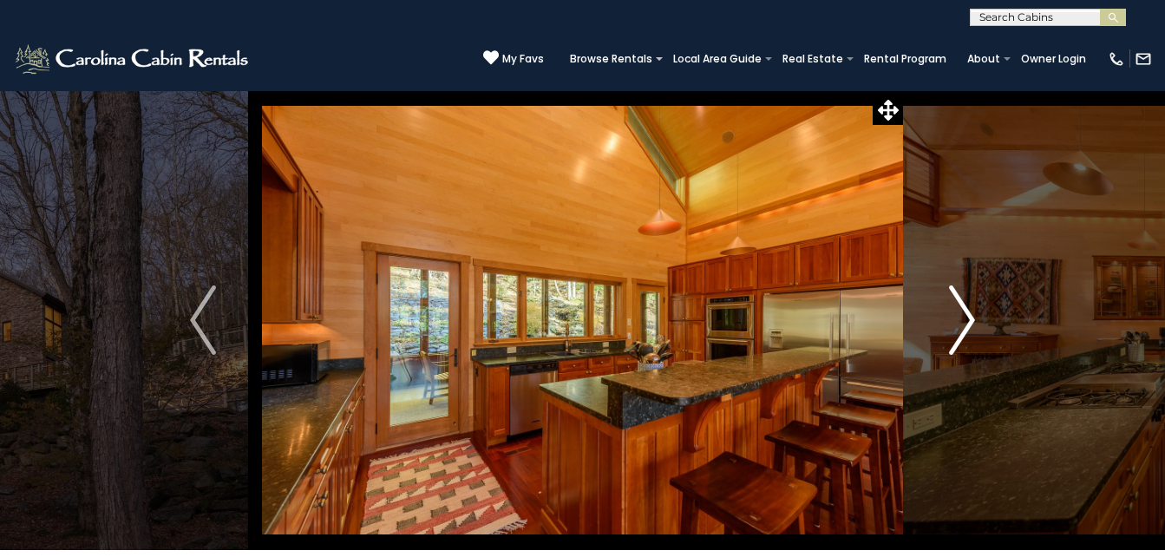
click at [956, 318] on img "Next" at bounding box center [962, 319] width 26 height 69
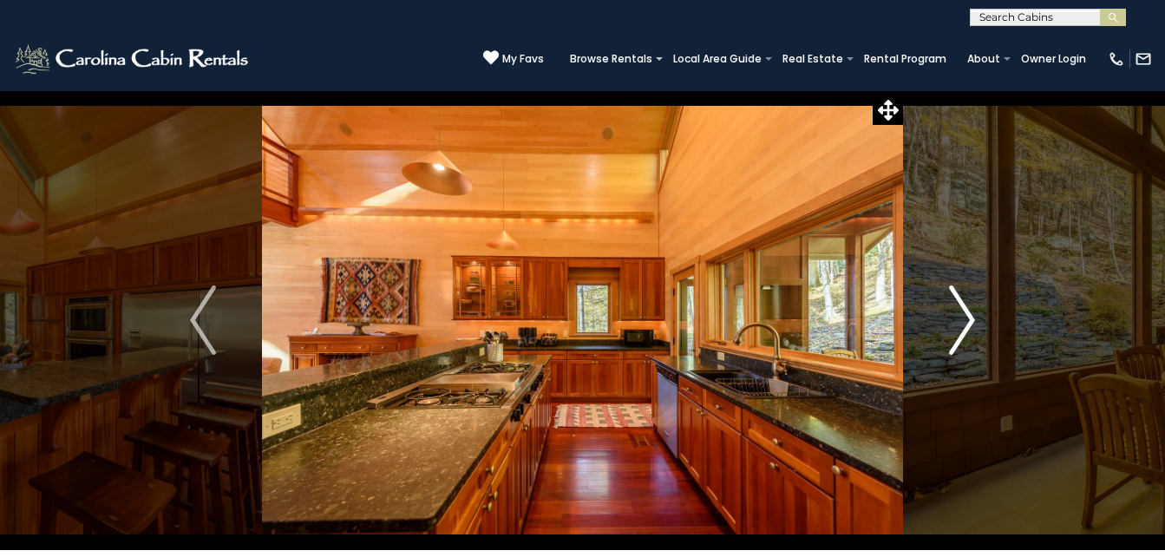
click at [956, 318] on img "Next" at bounding box center [962, 319] width 26 height 69
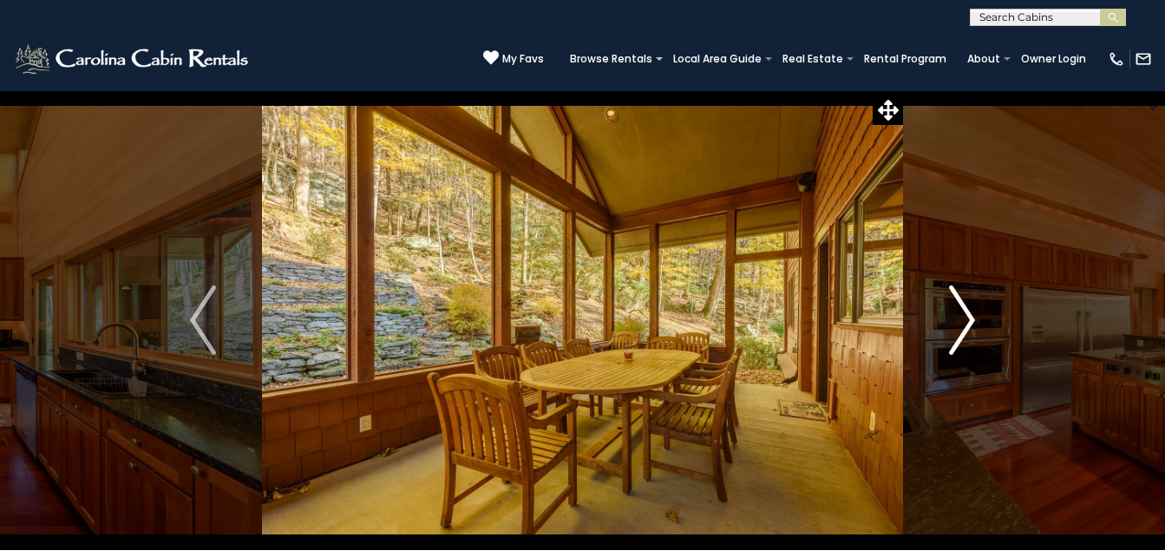
click at [956, 318] on img "Next" at bounding box center [962, 319] width 26 height 69
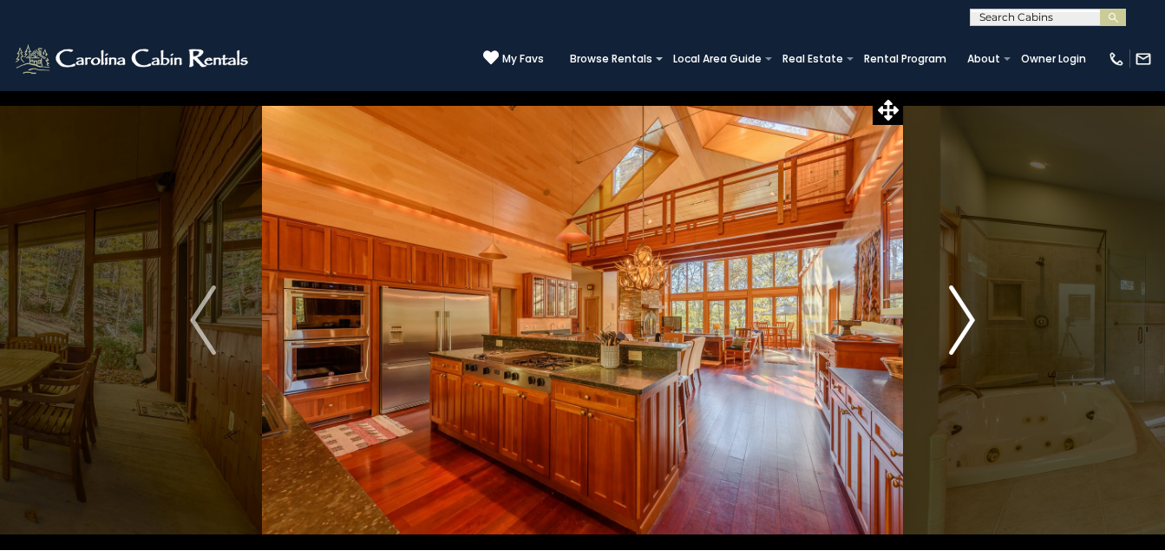
click at [956, 318] on img "Next" at bounding box center [962, 319] width 26 height 69
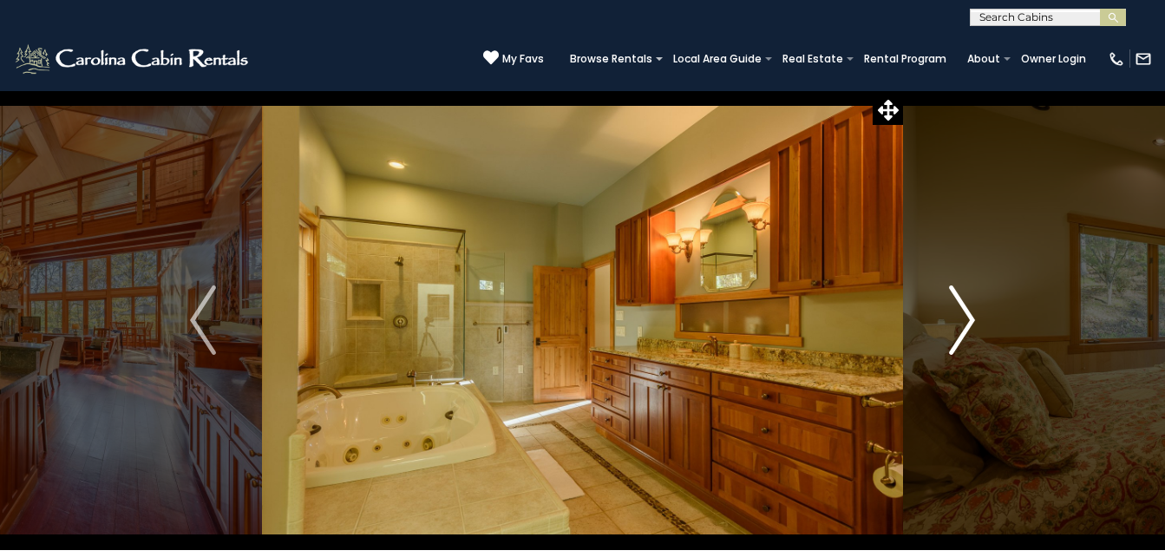
click at [956, 318] on img "Next" at bounding box center [962, 319] width 26 height 69
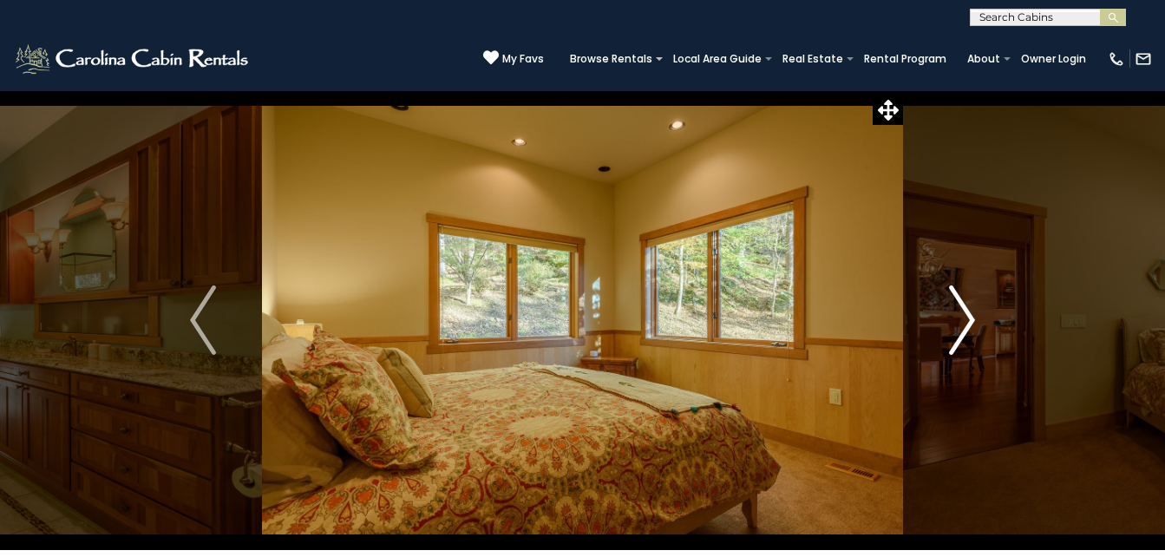
click at [956, 318] on img "Next" at bounding box center [962, 319] width 26 height 69
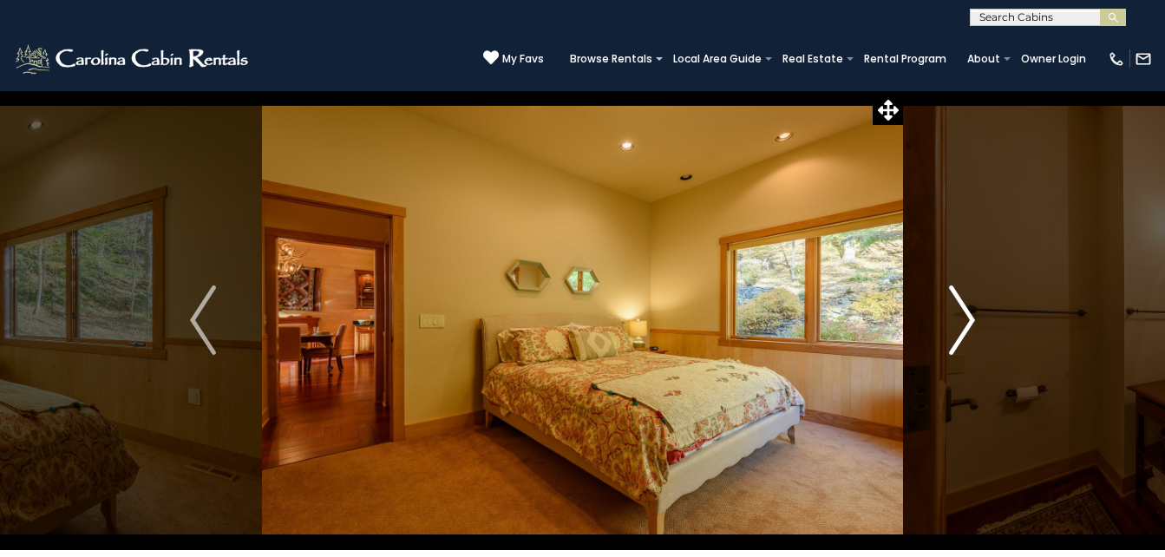
click at [956, 318] on img "Next" at bounding box center [962, 319] width 26 height 69
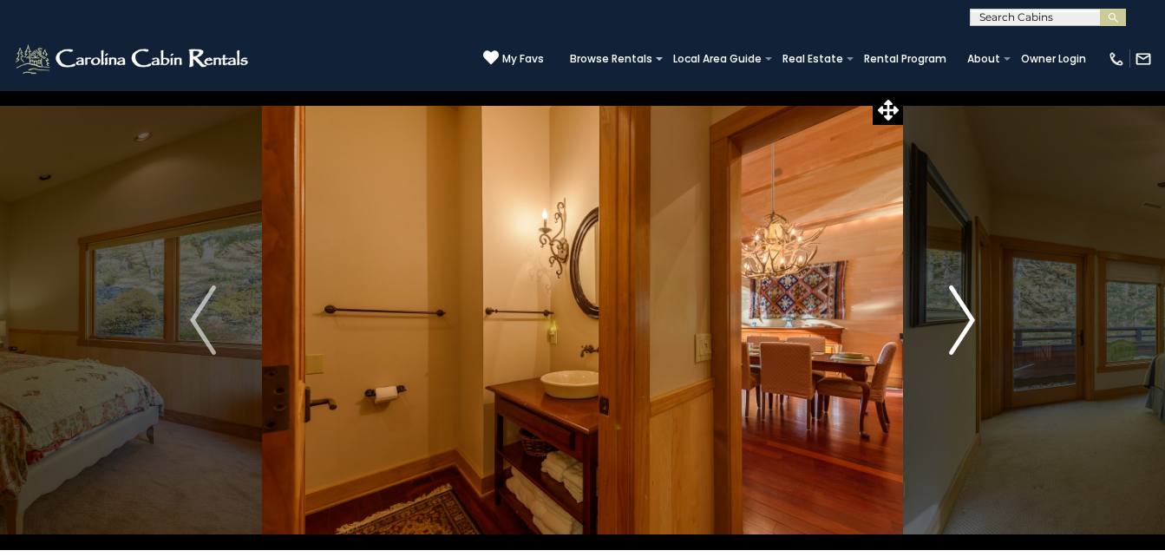
click at [956, 318] on img "Next" at bounding box center [962, 319] width 26 height 69
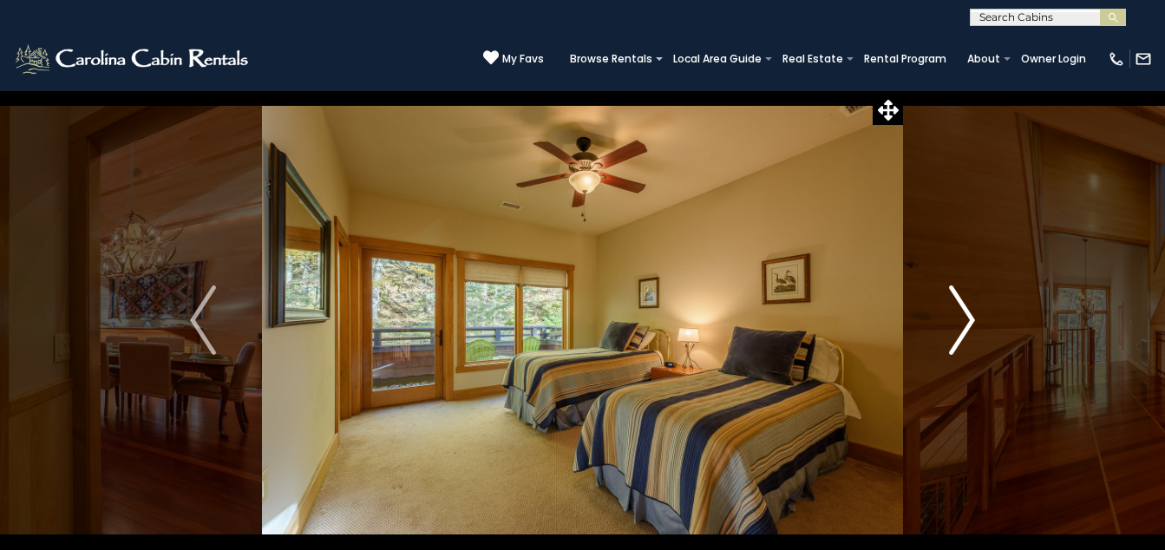
click at [956, 318] on img "Next" at bounding box center [962, 319] width 26 height 69
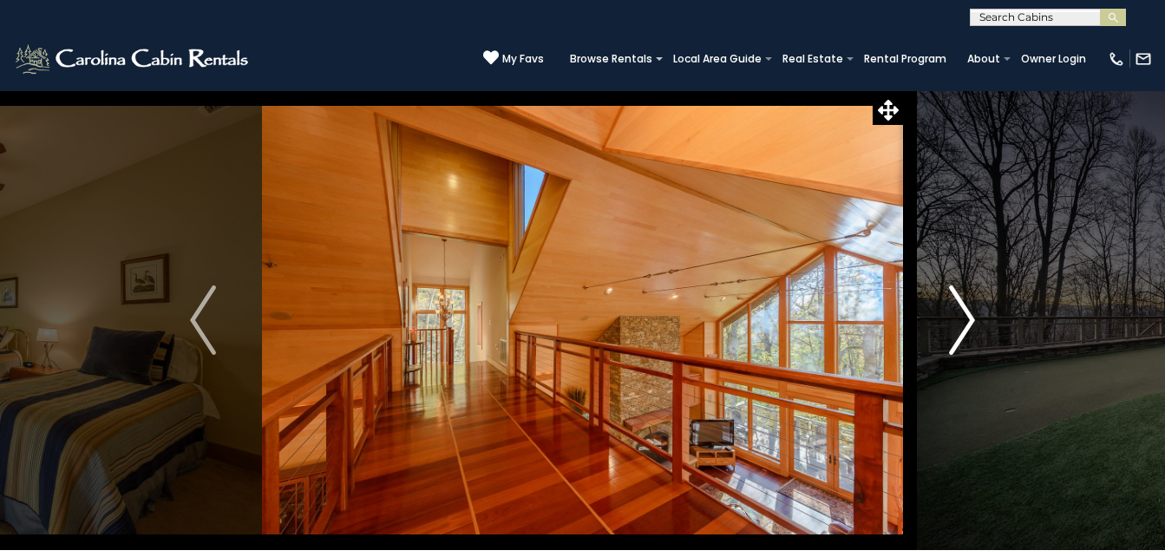
click at [956, 318] on img "Next" at bounding box center [962, 319] width 26 height 69
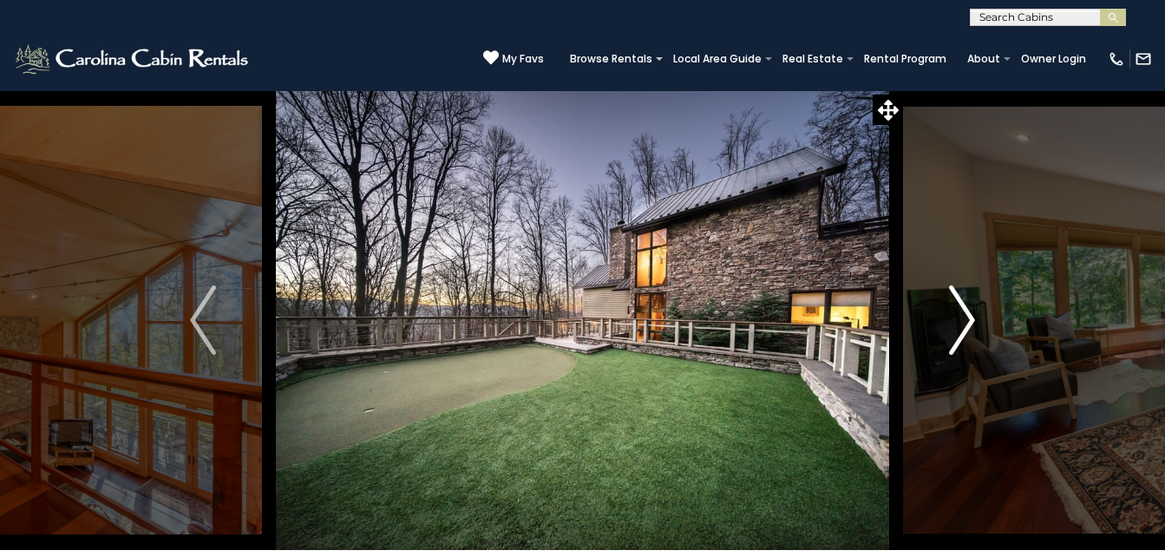
click at [955, 322] on img "Next" at bounding box center [962, 319] width 26 height 69
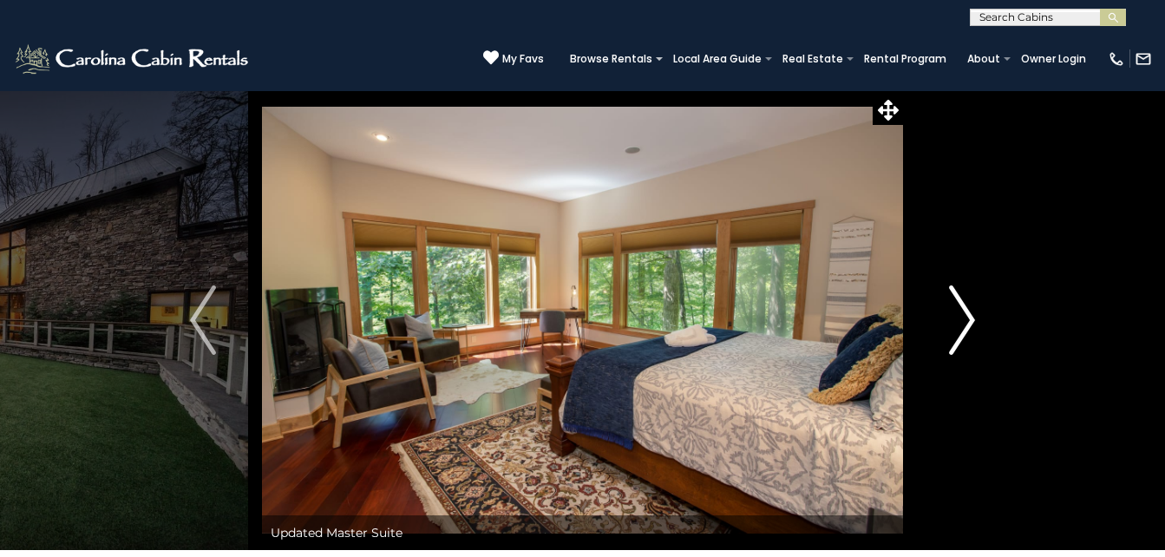
click at [955, 322] on img "Next" at bounding box center [962, 319] width 26 height 69
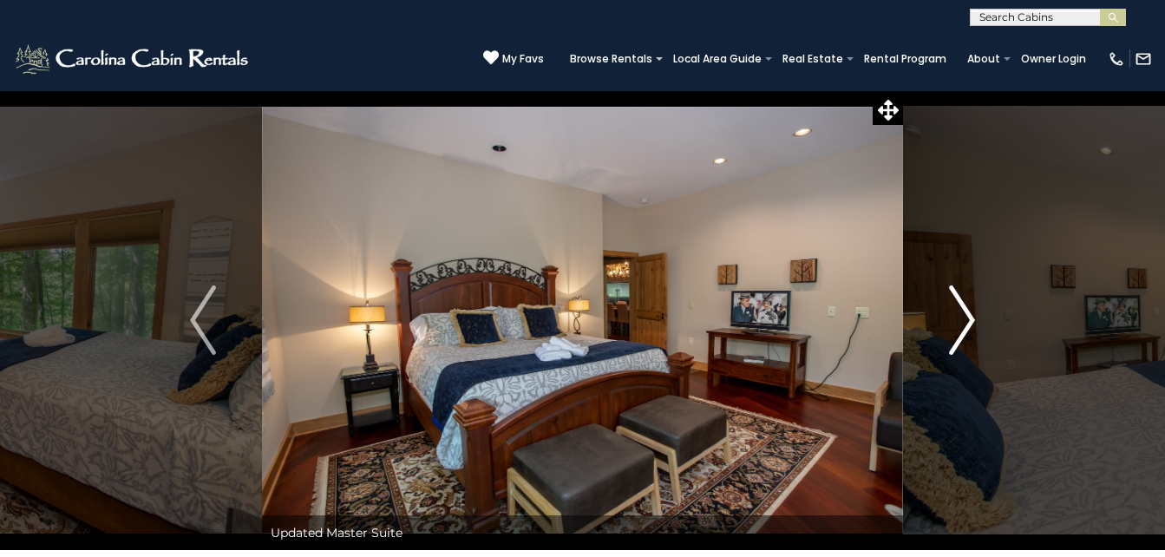
click at [955, 322] on img "Next" at bounding box center [962, 319] width 26 height 69
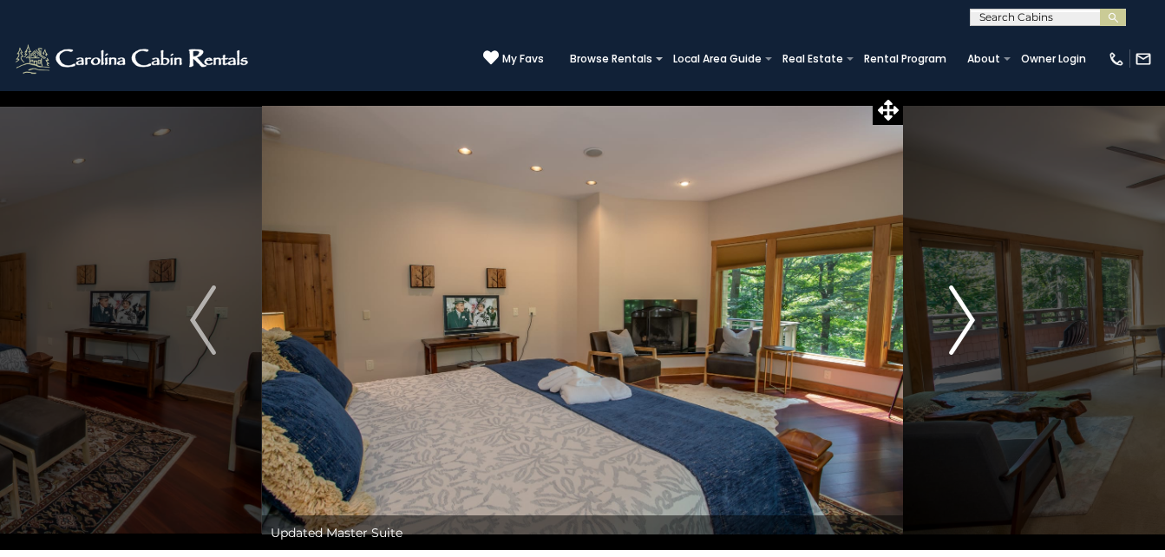
click at [955, 322] on img "Next" at bounding box center [962, 319] width 26 height 69
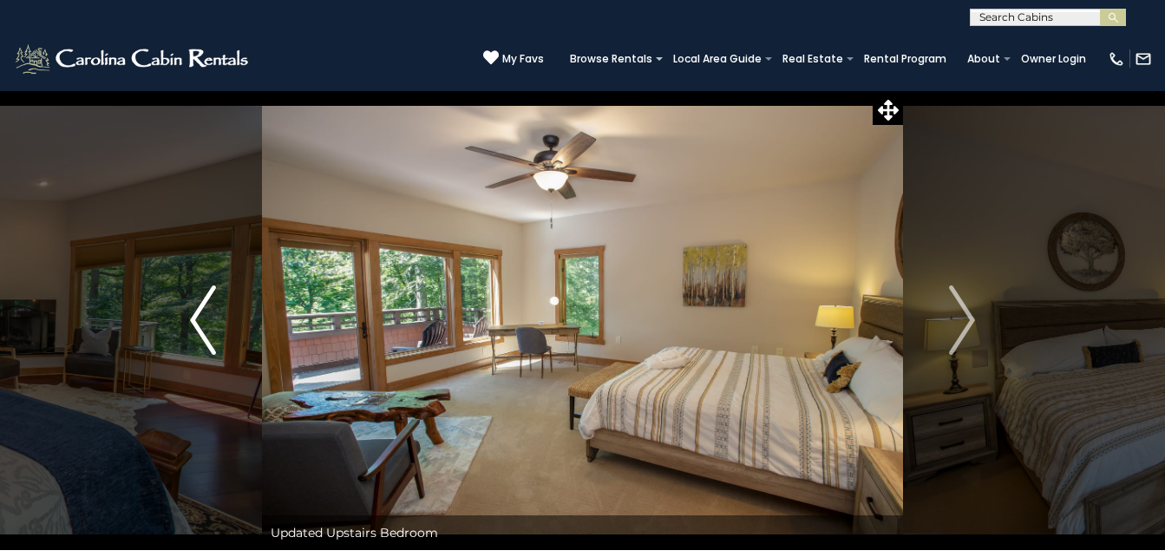
click at [179, 307] on button "Previous" at bounding box center [203, 320] width 118 height 460
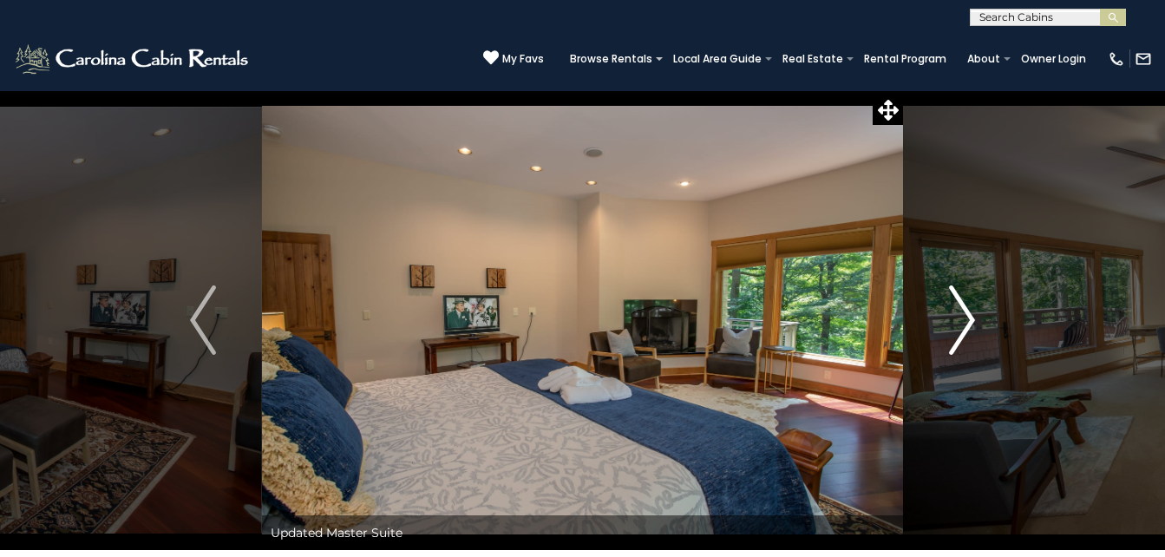
click at [959, 315] on img "Next" at bounding box center [962, 319] width 26 height 69
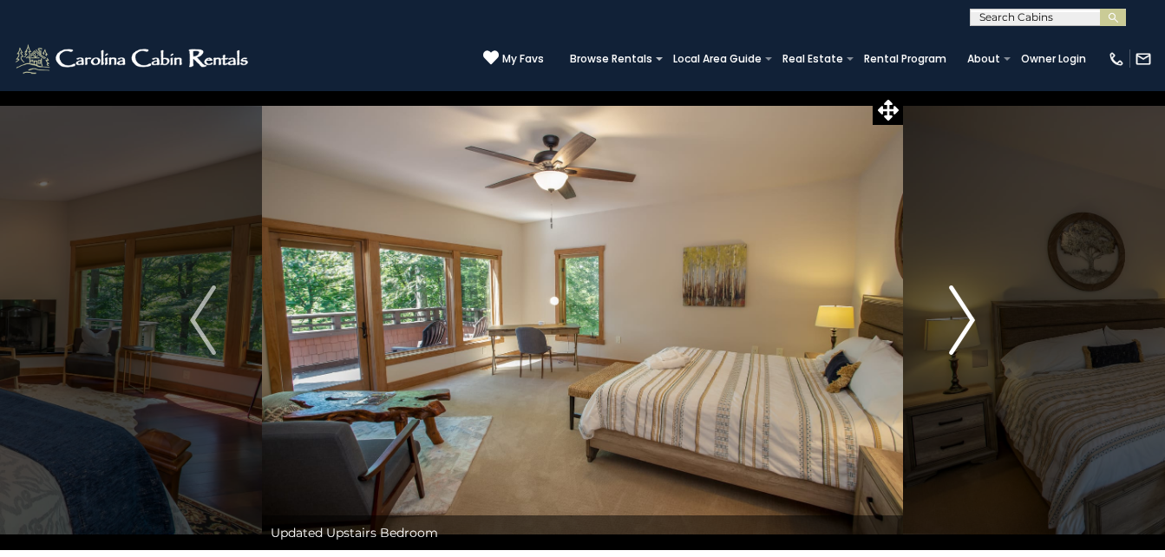
click at [959, 315] on img "Next" at bounding box center [962, 319] width 26 height 69
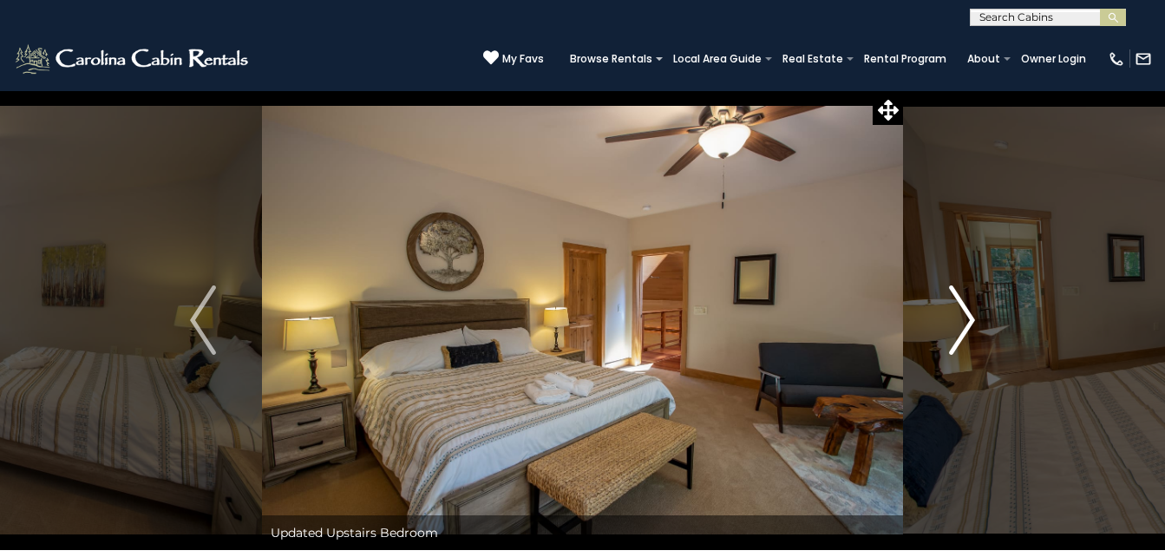
click at [959, 315] on img "Next" at bounding box center [962, 319] width 26 height 69
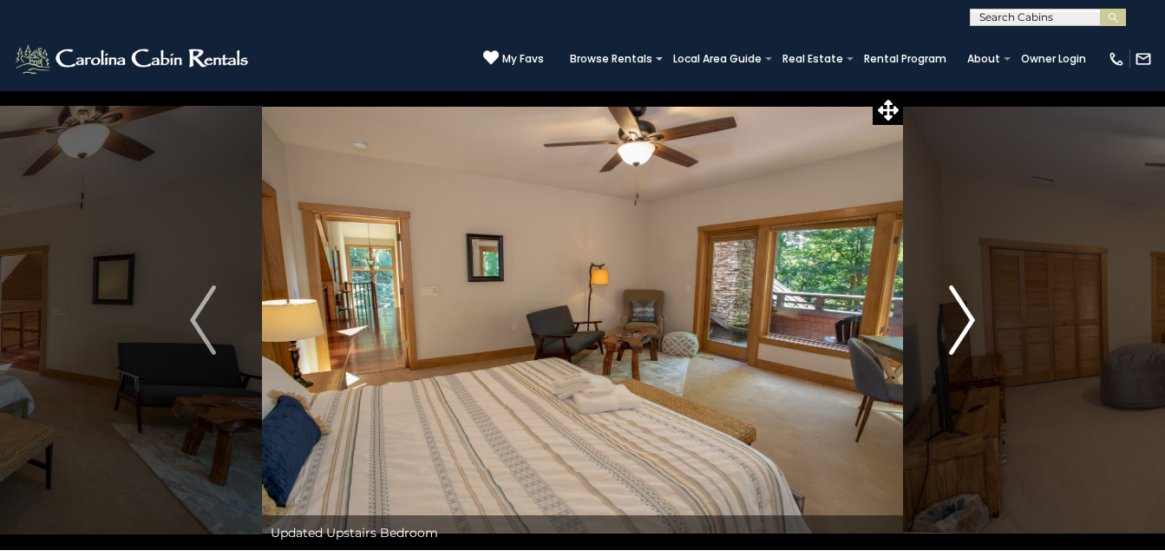
click at [955, 315] on img "Next" at bounding box center [962, 319] width 26 height 69
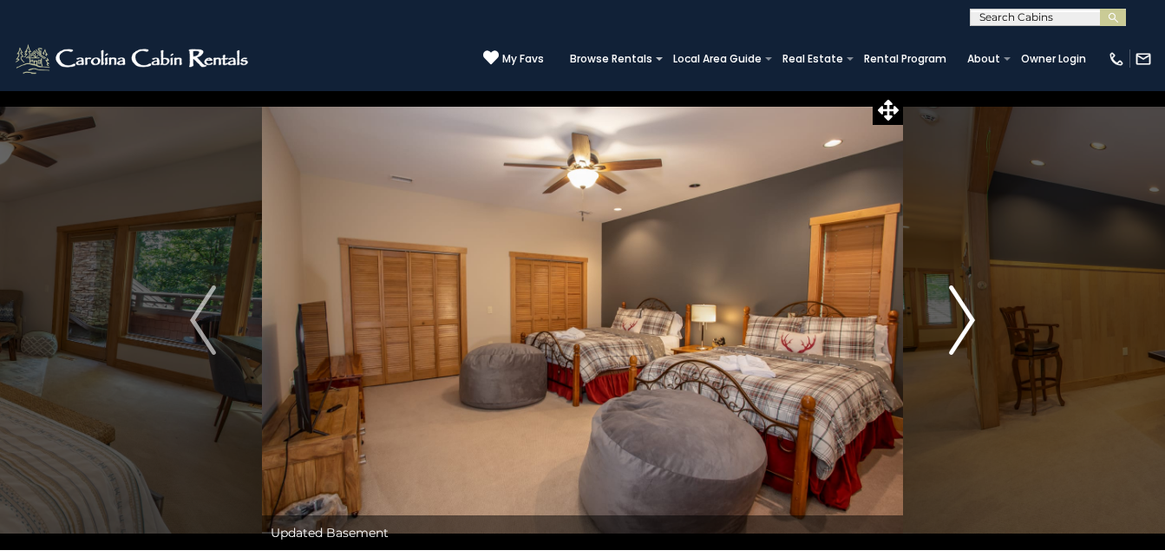
click at [955, 315] on img "Next" at bounding box center [962, 319] width 26 height 69
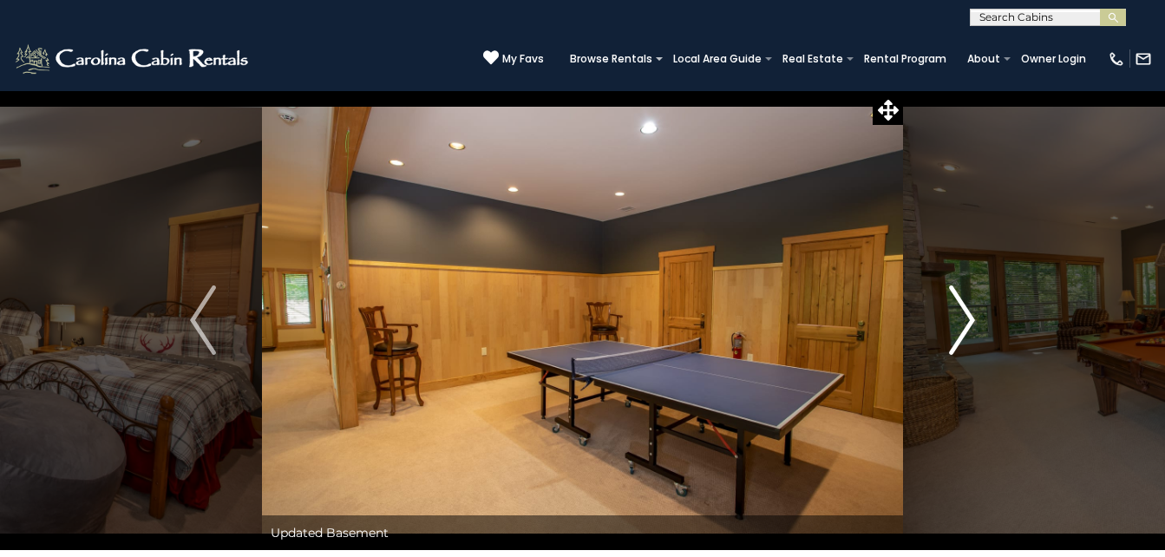
click at [953, 315] on img "Next" at bounding box center [962, 319] width 26 height 69
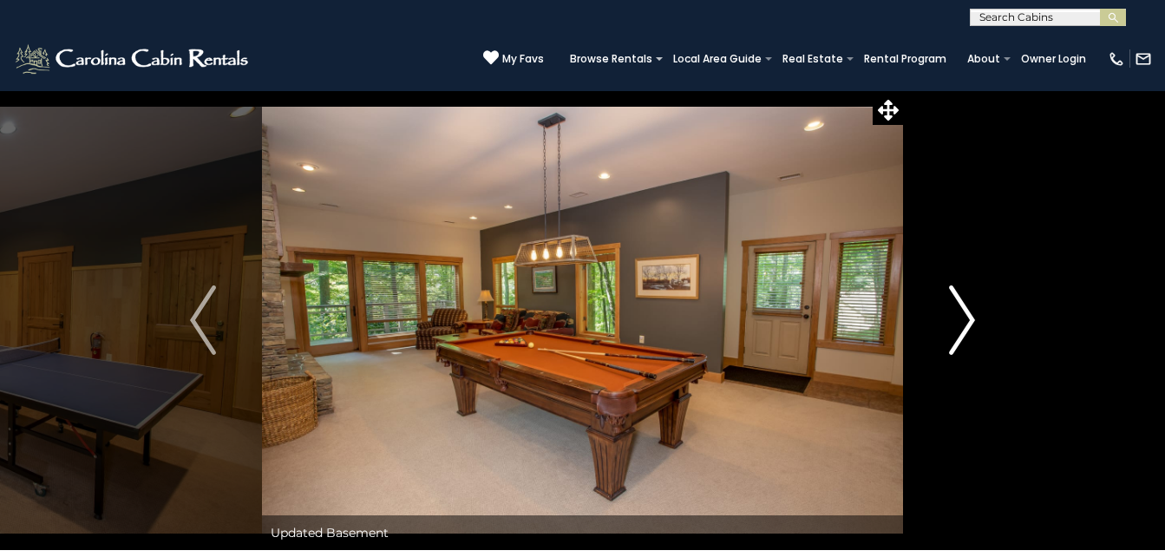
click at [953, 313] on img "Next" at bounding box center [962, 319] width 26 height 69
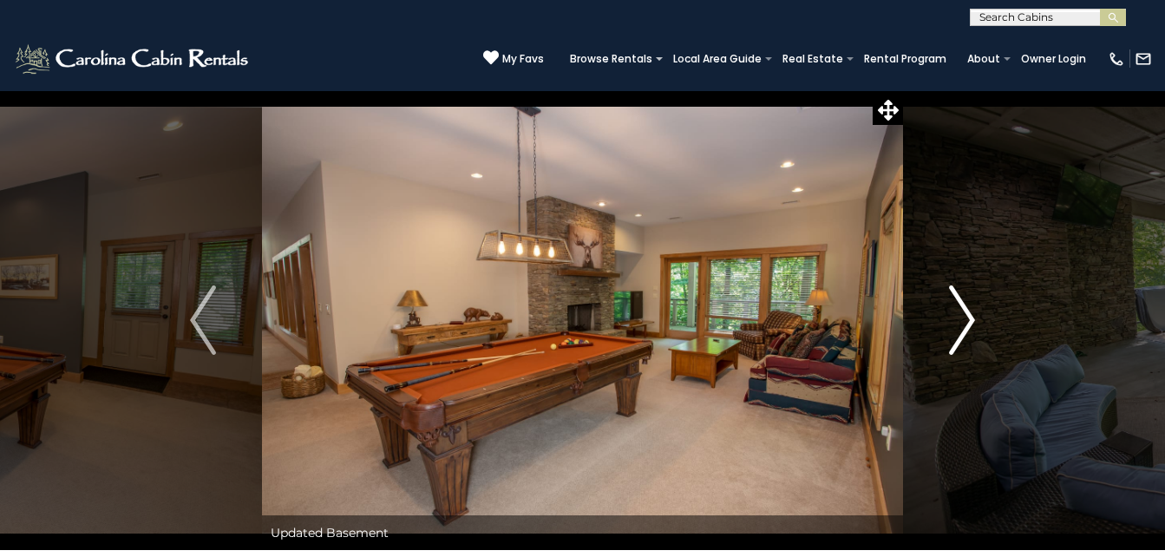
click at [951, 311] on img "Next" at bounding box center [962, 319] width 26 height 69
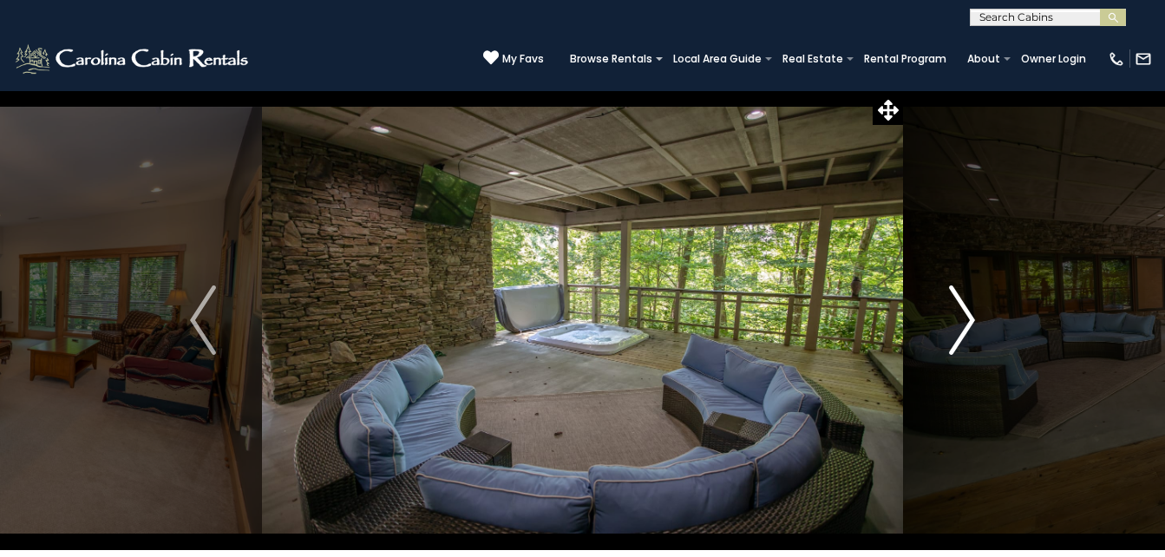
click at [953, 306] on img "Next" at bounding box center [962, 319] width 26 height 69
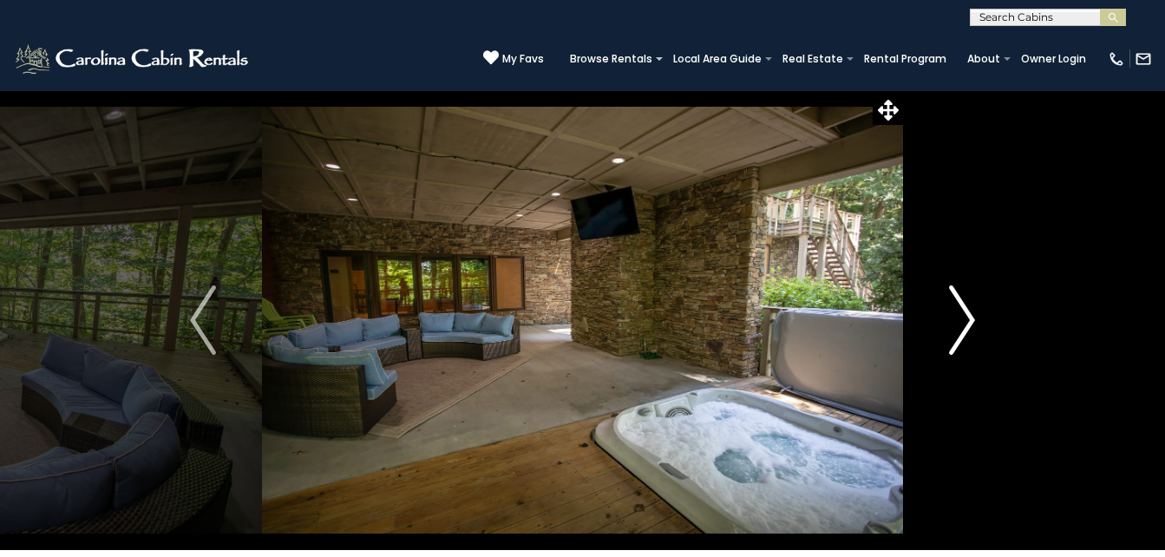
click at [946, 306] on button "Next" at bounding box center [962, 320] width 118 height 460
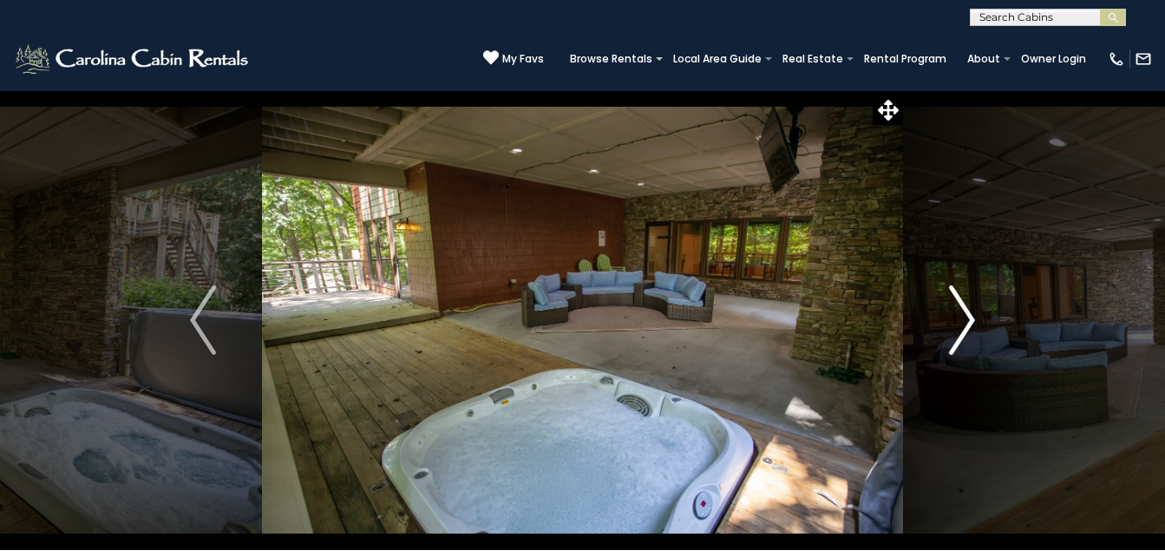
click at [946, 306] on button "Next" at bounding box center [962, 320] width 118 height 460
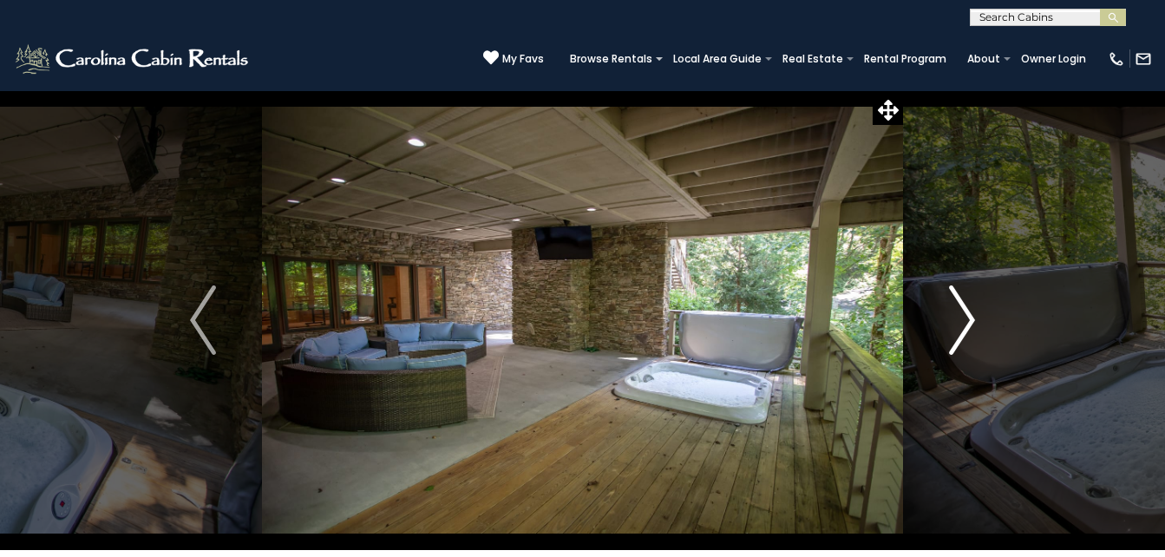
click at [946, 306] on button "Next" at bounding box center [962, 320] width 118 height 460
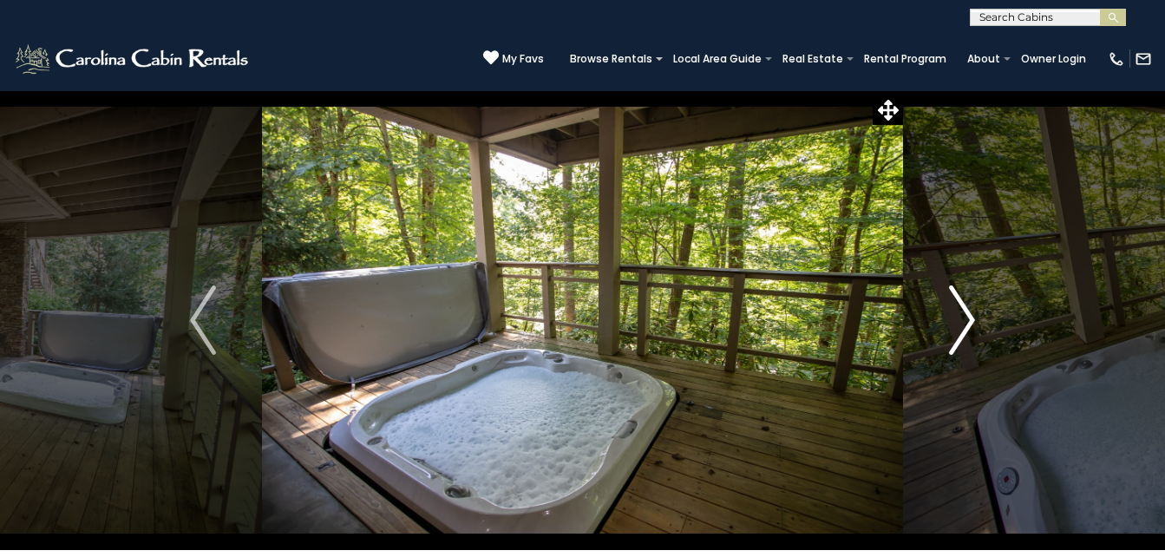
click at [945, 306] on button "Next" at bounding box center [962, 320] width 118 height 460
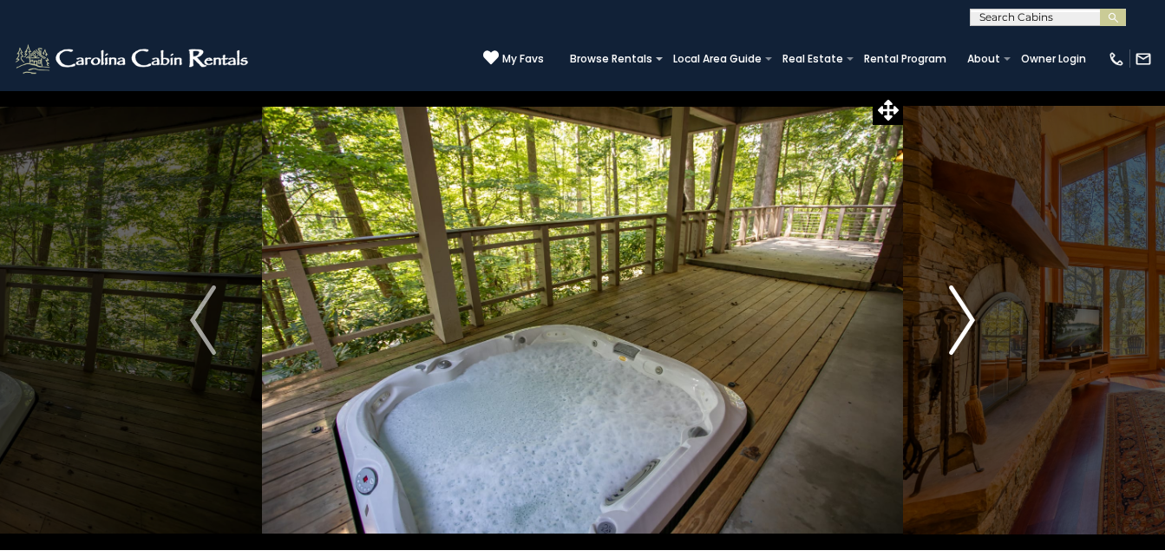
click at [934, 306] on button "Next" at bounding box center [962, 320] width 118 height 460
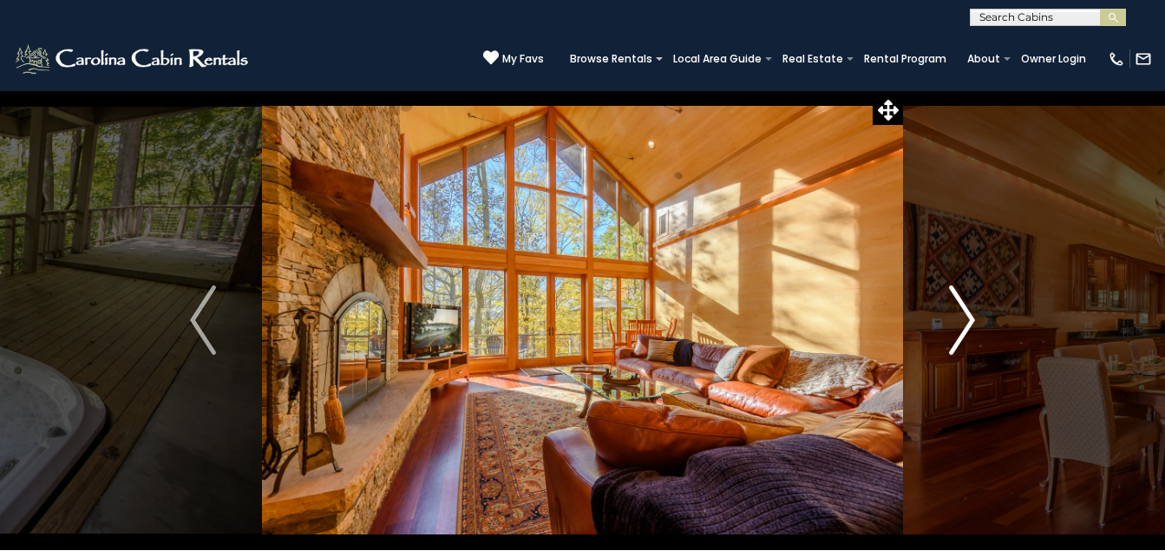
click at [933, 306] on button "Next" at bounding box center [962, 320] width 118 height 460
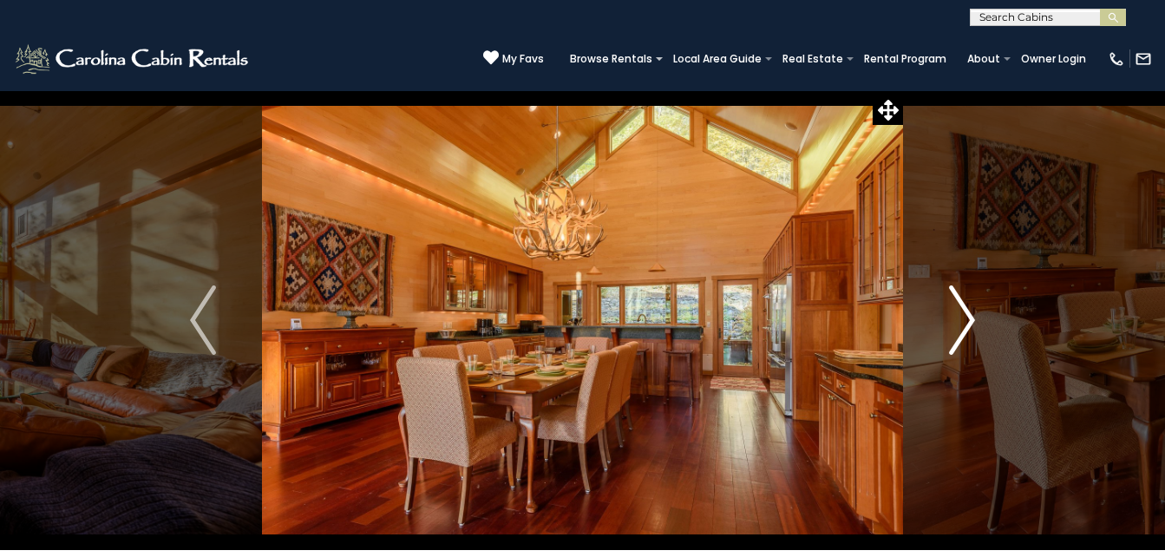
click at [933, 306] on button "Next" at bounding box center [962, 320] width 118 height 460
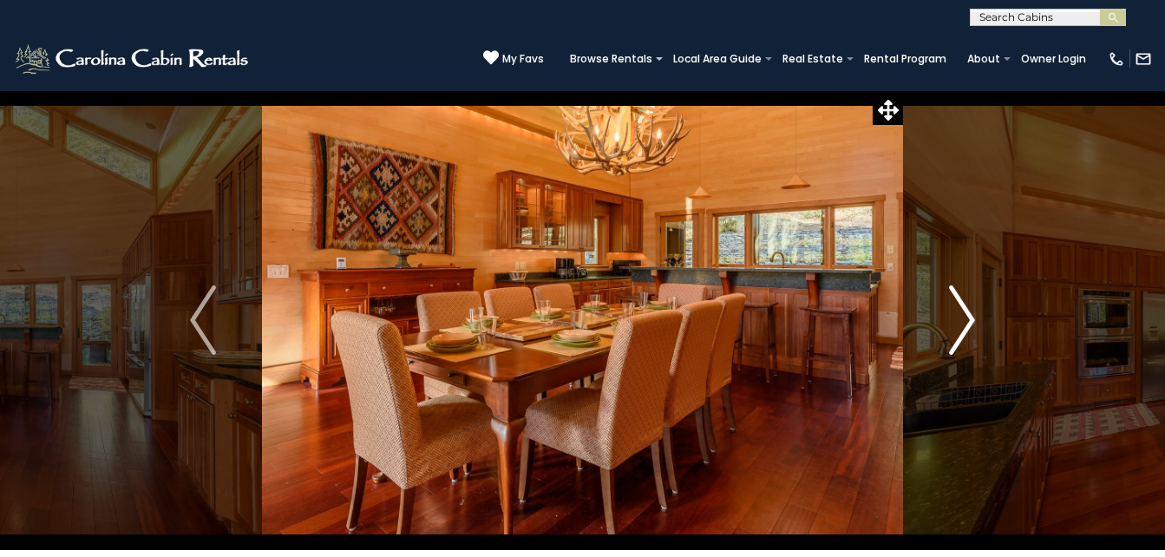
click at [933, 306] on button "Next" at bounding box center [962, 320] width 118 height 460
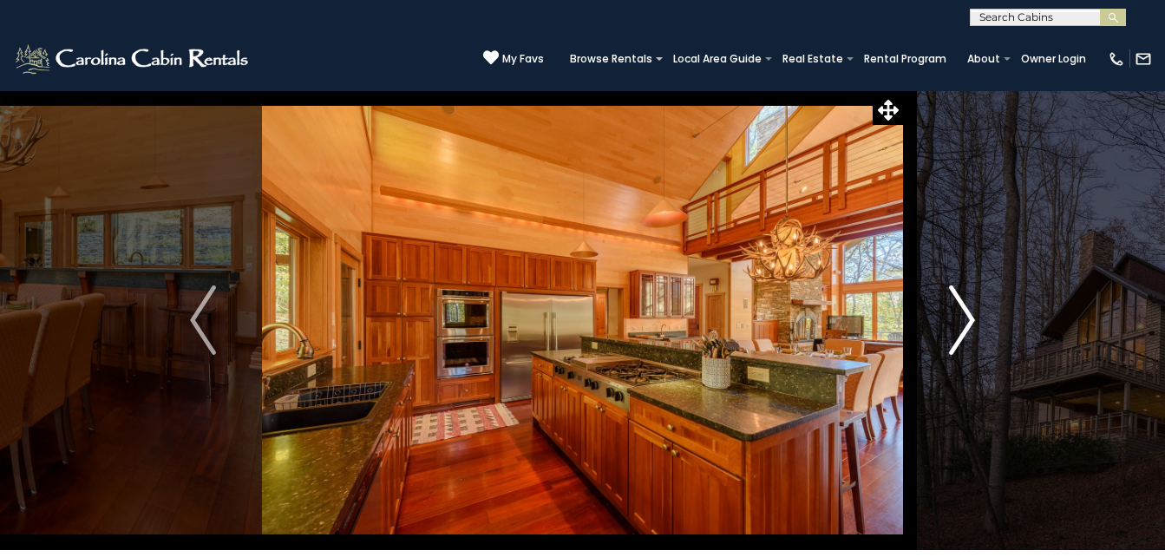
click at [927, 305] on button "Next" at bounding box center [962, 320] width 118 height 460
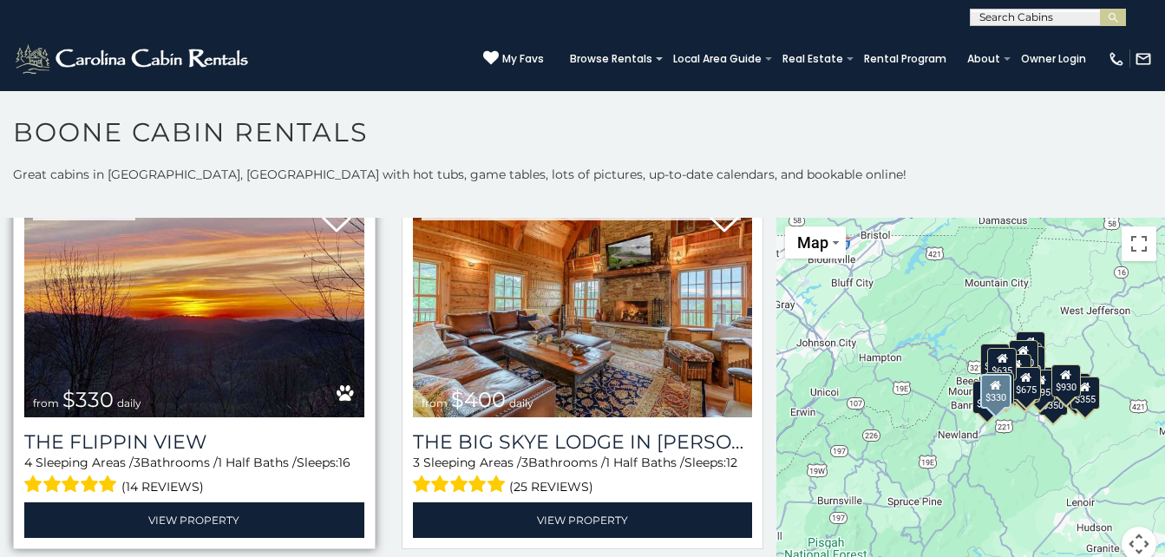
scroll to position [1995, 0]
